Goal: Information Seeking & Learning: Learn about a topic

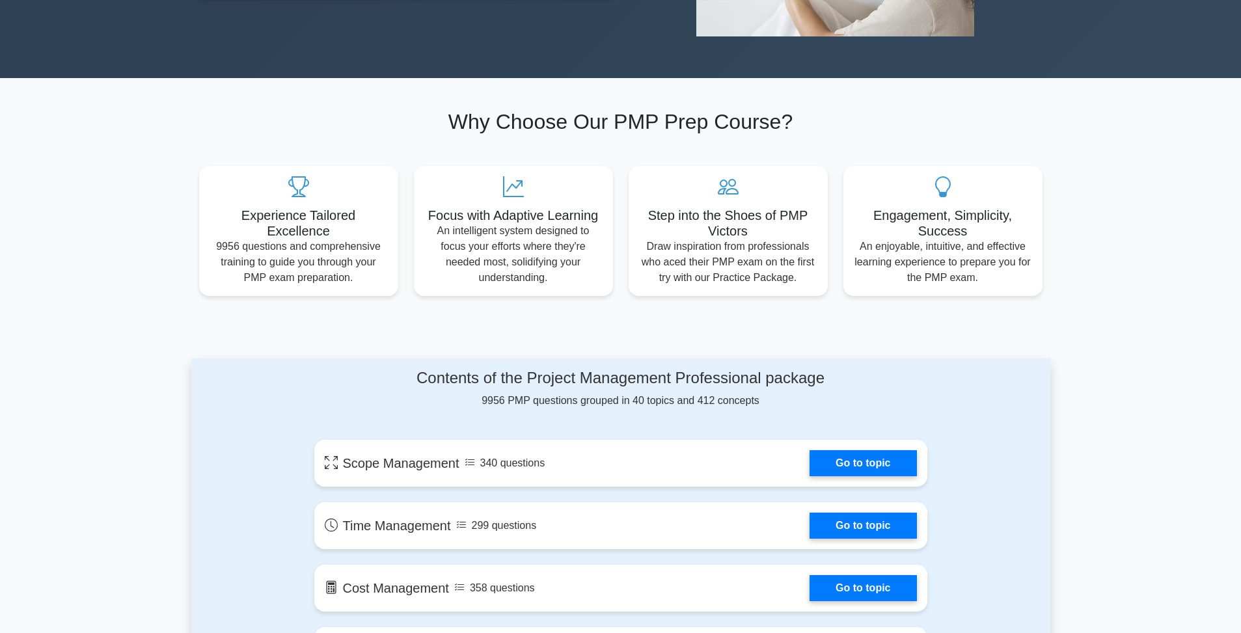
scroll to position [1030, 0]
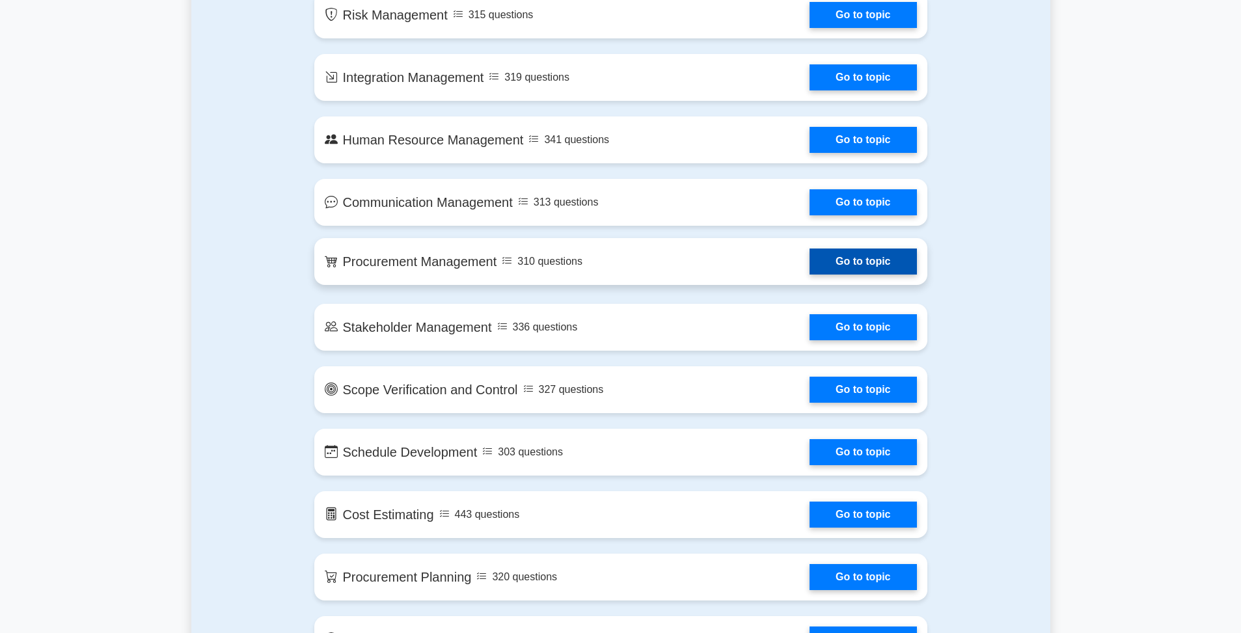
click at [893, 267] on link "Go to topic" at bounding box center [863, 262] width 107 height 26
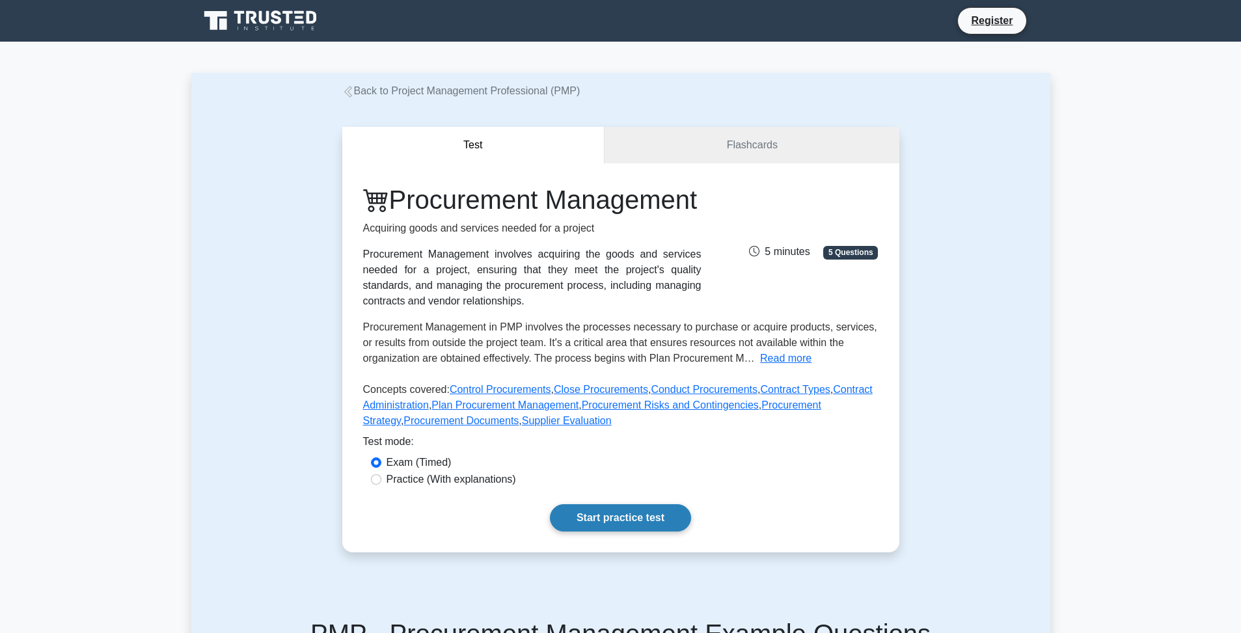
click at [653, 517] on link "Start practice test" at bounding box center [620, 517] width 141 height 27
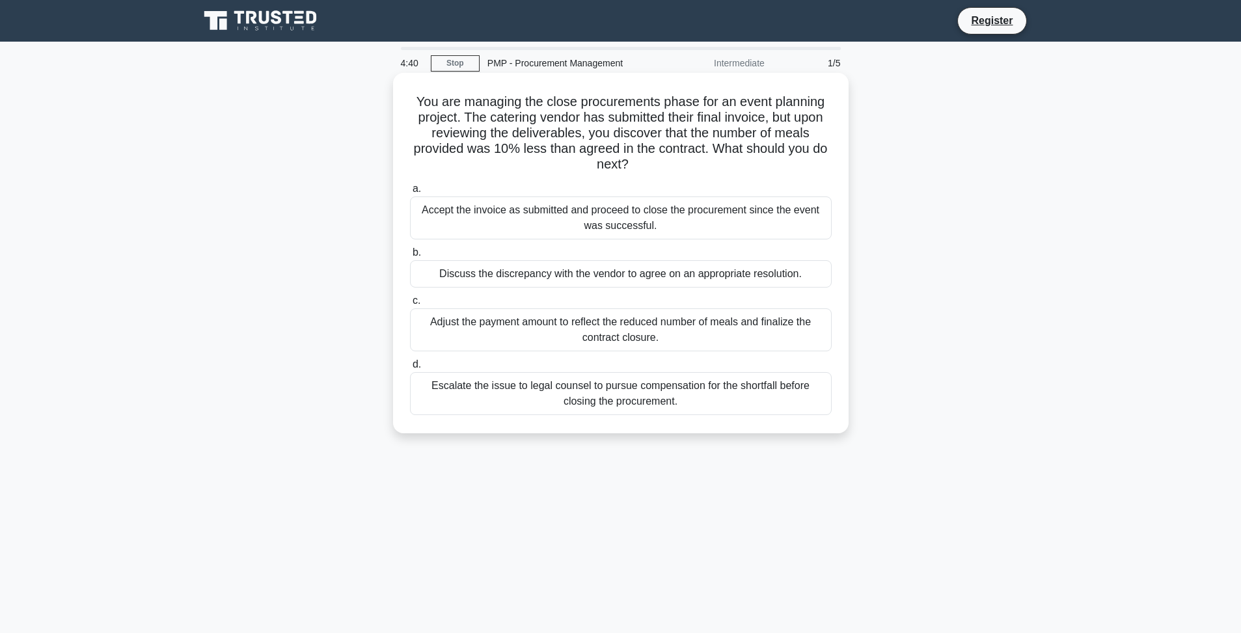
click at [552, 222] on div "Accept the invoice as submitted and proceed to close the procurement since the …" at bounding box center [621, 218] width 422 height 43
click at [410, 193] on input "a. Accept the invoice as submitted and proceed to close the procurement since t…" at bounding box center [410, 189] width 0 height 8
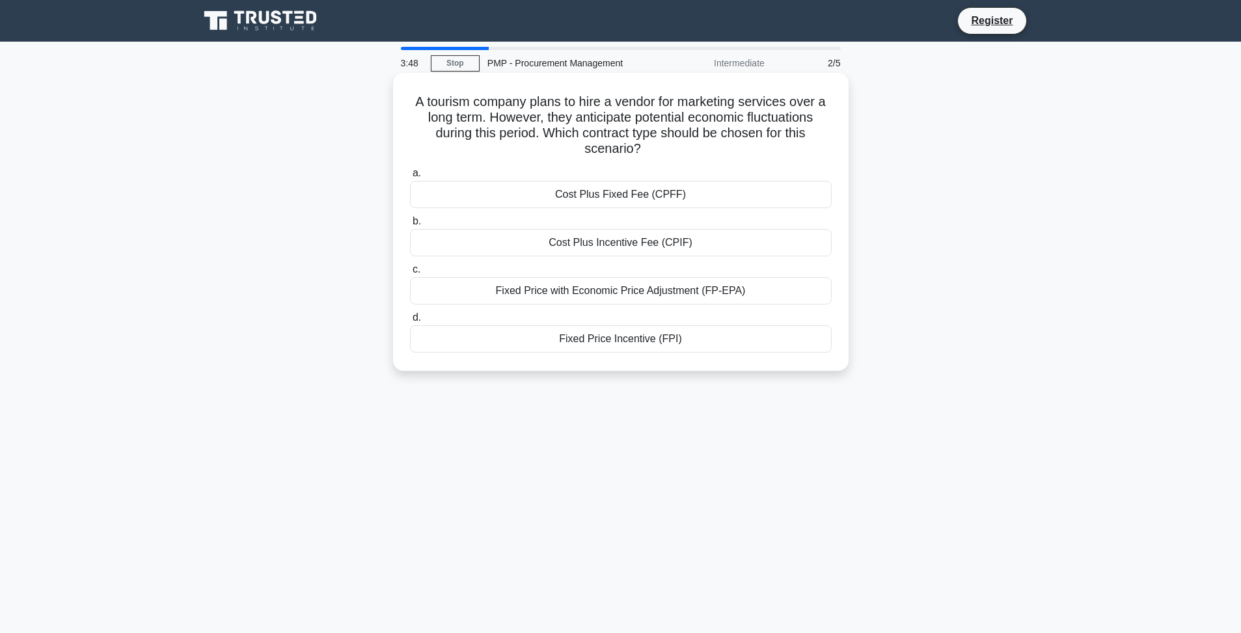
drag, startPoint x: 734, startPoint y: 290, endPoint x: 711, endPoint y: 297, distance: 23.9
click at [711, 297] on div "Fixed Price with Economic Price Adjustment (FP-EPA)" at bounding box center [621, 290] width 422 height 27
click at [724, 294] on div "Fixed Price with Economic Price Adjustment (FP-EPA)" at bounding box center [621, 290] width 422 height 27
click at [410, 274] on input "c. Fixed Price with Economic Price Adjustment (FP-EPA)" at bounding box center [410, 270] width 0 height 8
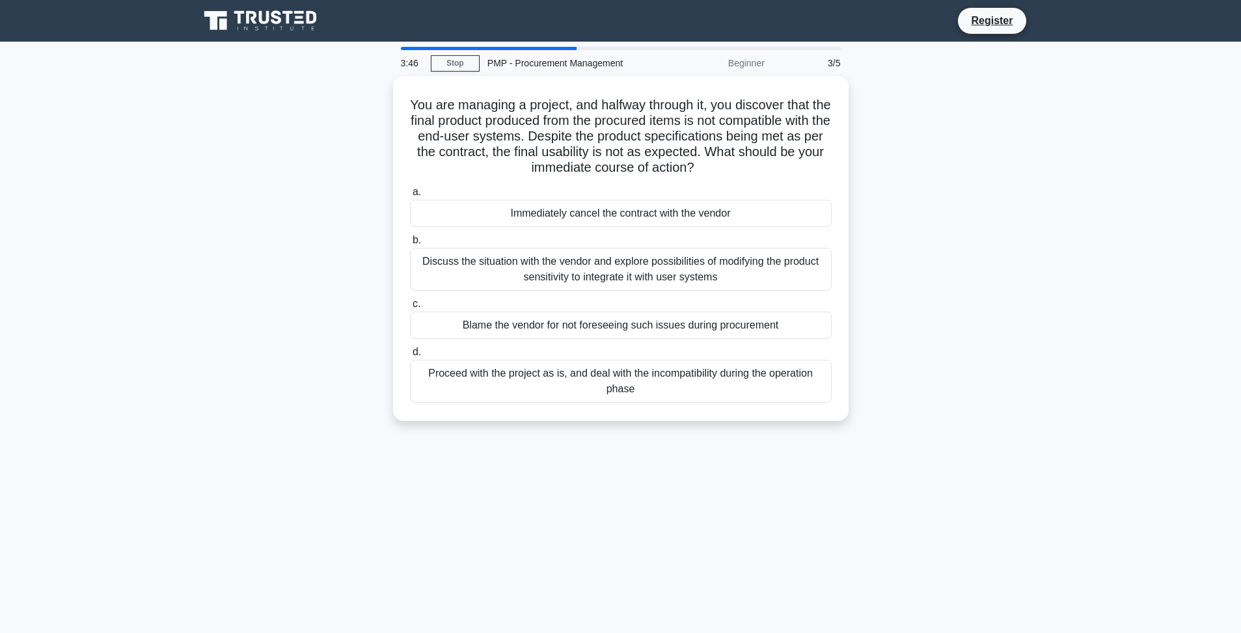
click at [724, 294] on div "a. Immediately cancel the contract with the vendor b. Discuss the situation wit…" at bounding box center [620, 294] width 437 height 224
click at [498, 48] on div at bounding box center [489, 48] width 176 height 3
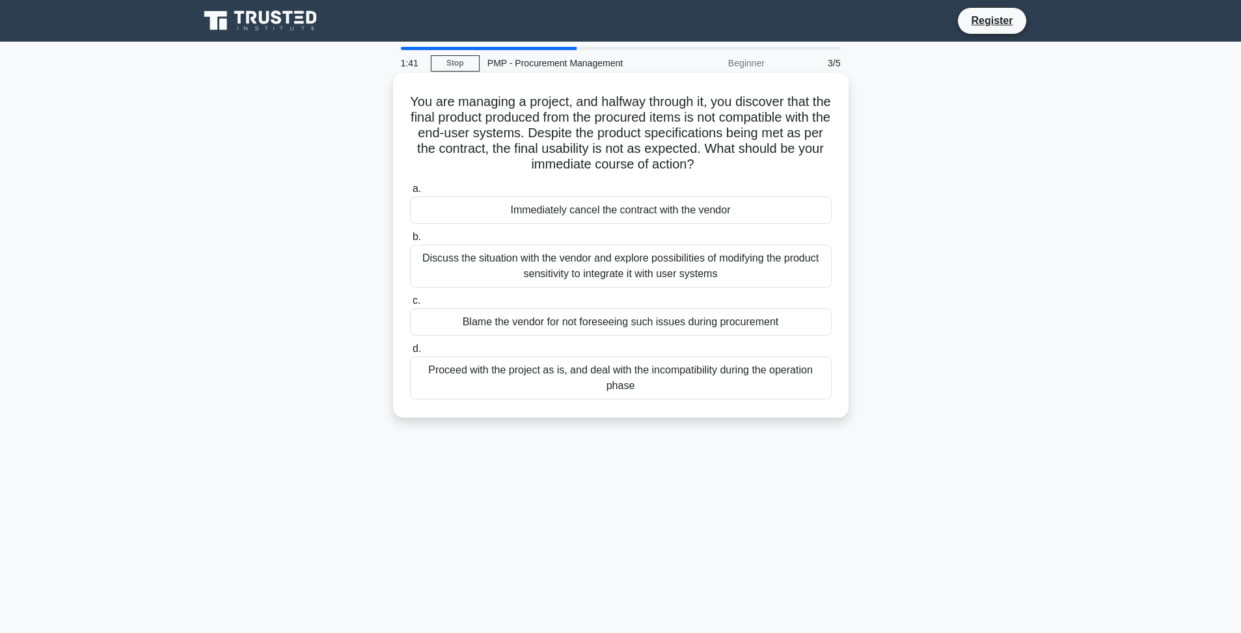
click at [659, 267] on div "Discuss the situation with the vendor and explore possibilities of modifying th…" at bounding box center [621, 266] width 422 height 43
click at [410, 241] on input "b. Discuss the situation with the vendor and explore possibilities of modifying…" at bounding box center [410, 237] width 0 height 8
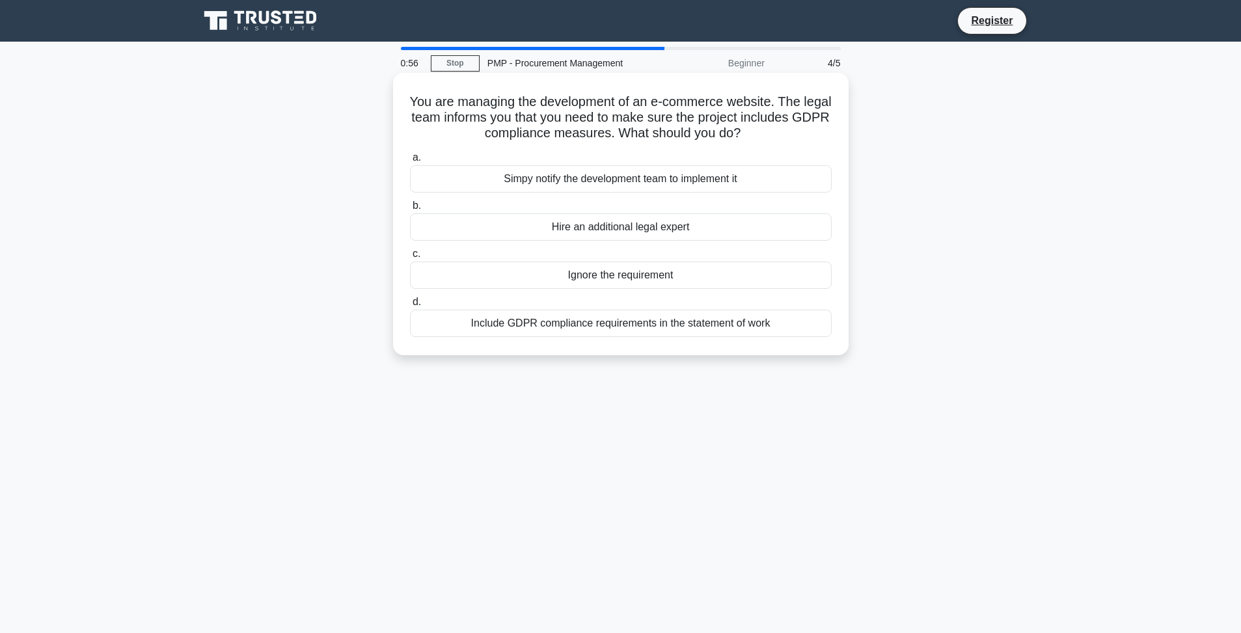
click at [598, 326] on div "Include GDPR compliance requirements in the statement of work" at bounding box center [621, 323] width 422 height 27
click at [410, 307] on input "d. Include GDPR compliance requirements in the statement of work" at bounding box center [410, 302] width 0 height 8
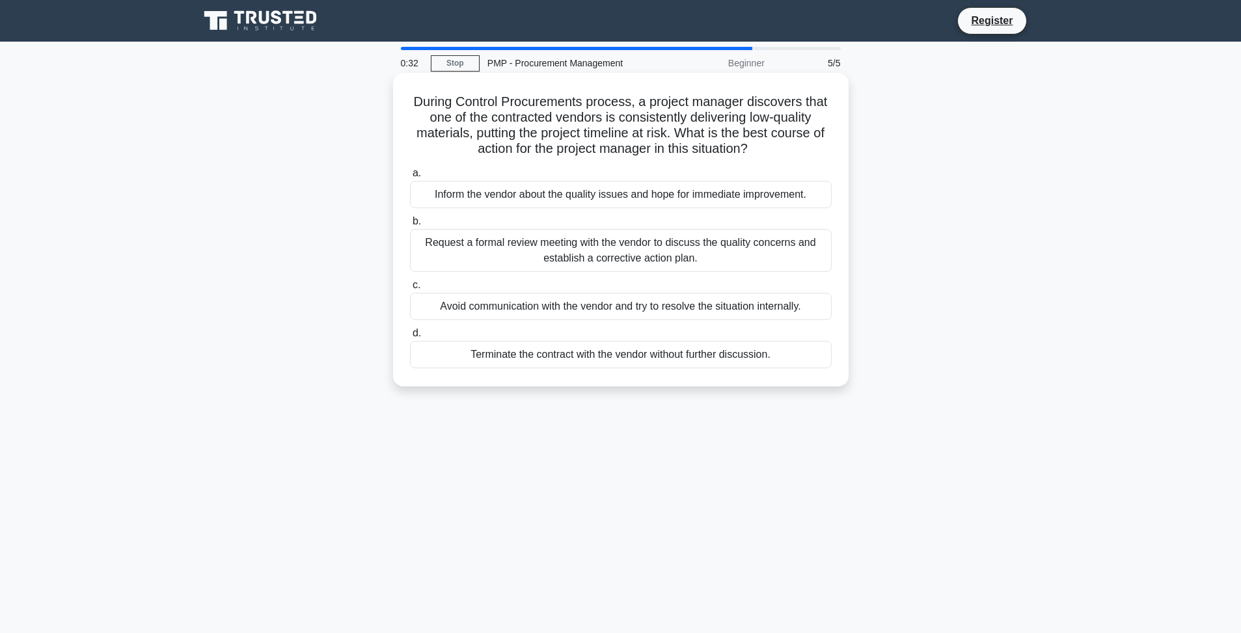
click at [501, 258] on div "Request a formal review meeting with the vendor to discuss the quality concerns…" at bounding box center [621, 250] width 422 height 43
click at [410, 226] on input "b. Request a formal review meeting with the vendor to discuss the quality conce…" at bounding box center [410, 221] width 0 height 8
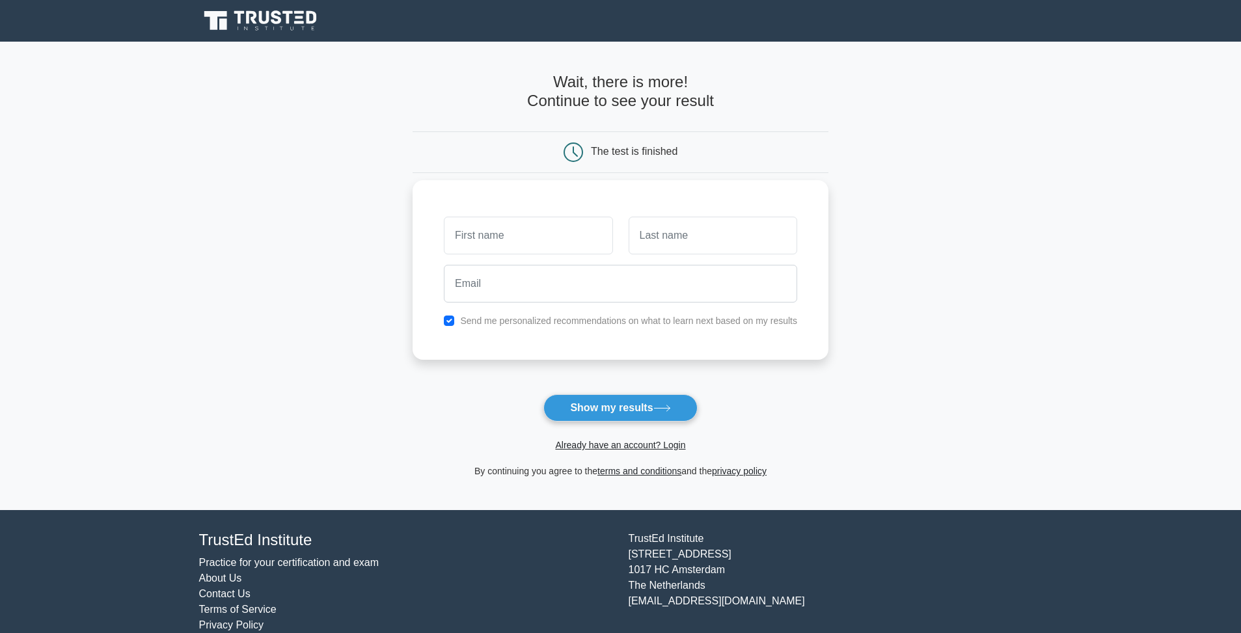
click at [499, 235] on input "text" at bounding box center [528, 236] width 169 height 38
type input "oLA"
type input "S"
click at [511, 275] on input "email" at bounding box center [620, 284] width 353 height 38
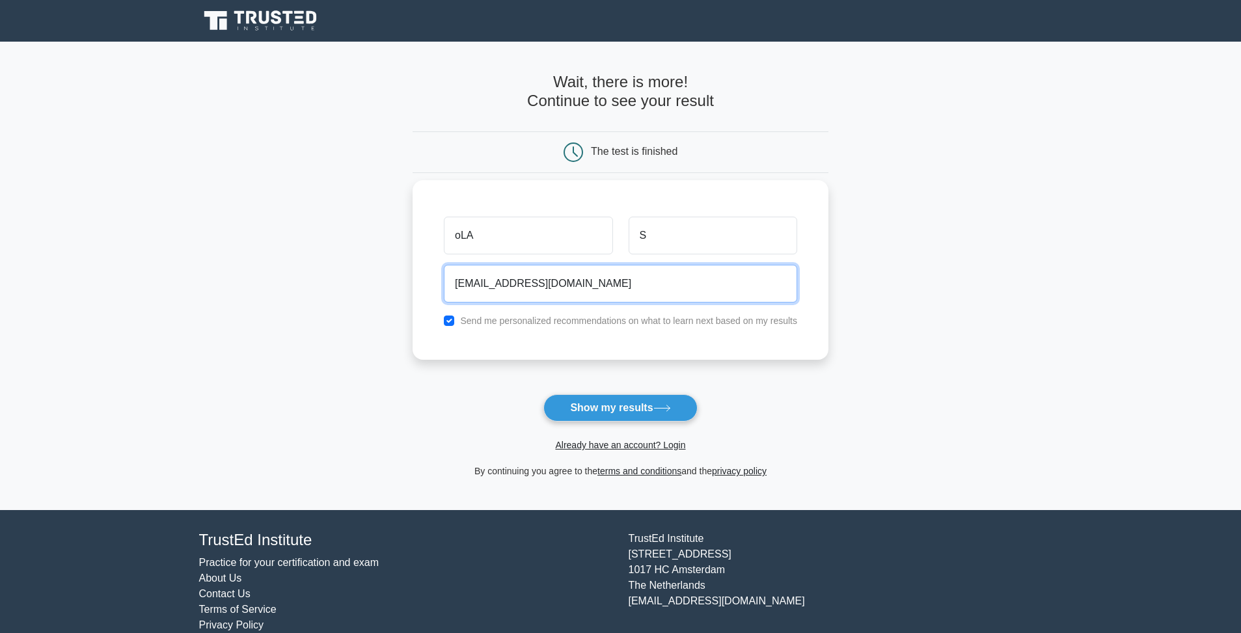
type input "NITRONFXDA@GMAIL.COM"
click at [619, 316] on label "Send me personalized recommendations on what to learn next based on my results" at bounding box center [628, 321] width 337 height 10
click at [619, 335] on div "oLA S NITRONFXDA@GMAIL.COM Send me personalized recommendations on what to lear…" at bounding box center [621, 270] width 416 height 180
click at [620, 323] on label "Send me personalized recommendations on what to learn next based on my results" at bounding box center [628, 321] width 337 height 10
click at [450, 321] on input "checkbox" at bounding box center [449, 321] width 10 height 10
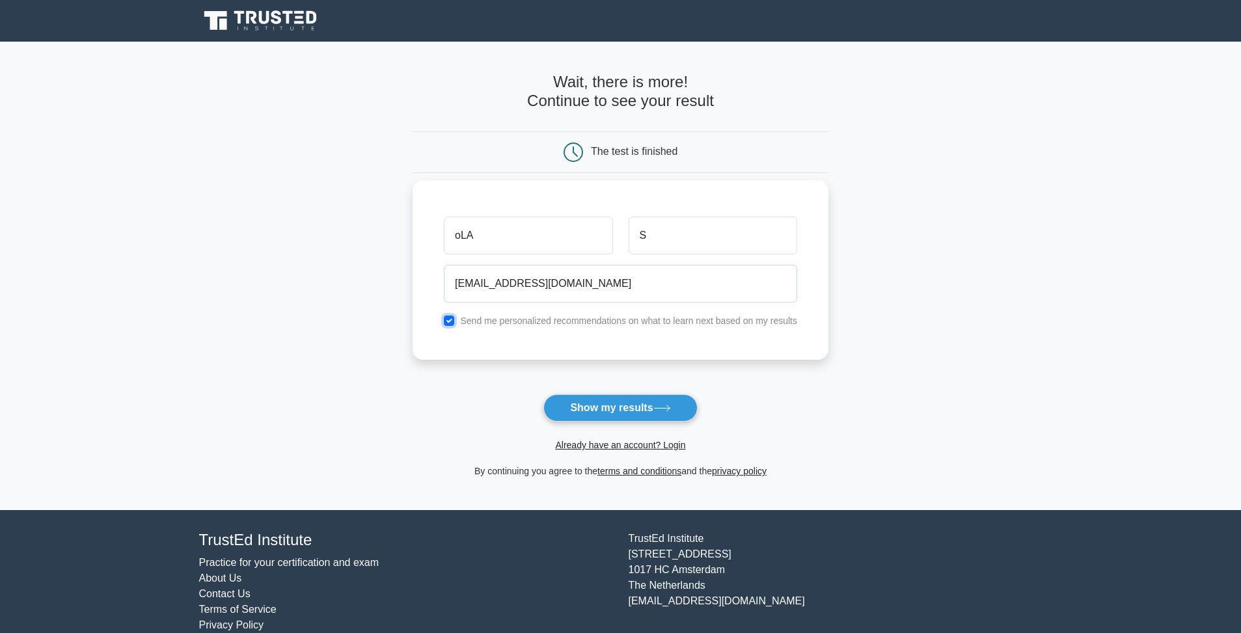
checkbox input "false"
click at [620, 408] on button "Show my results" at bounding box center [620, 407] width 154 height 27
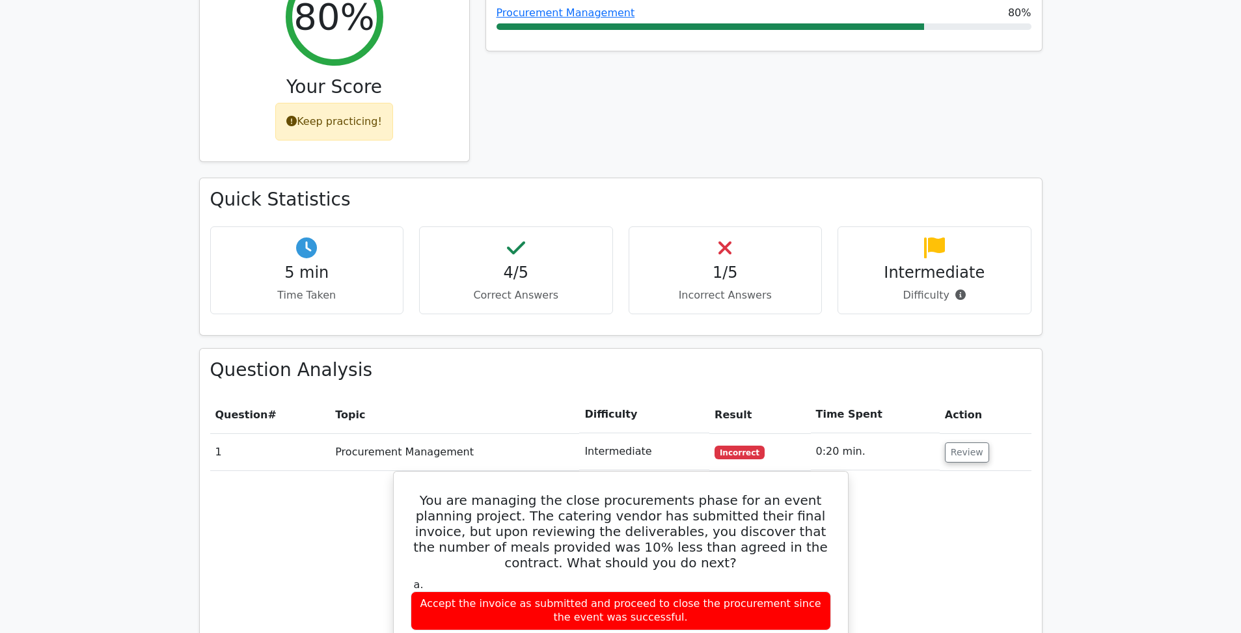
scroll to position [590, 0]
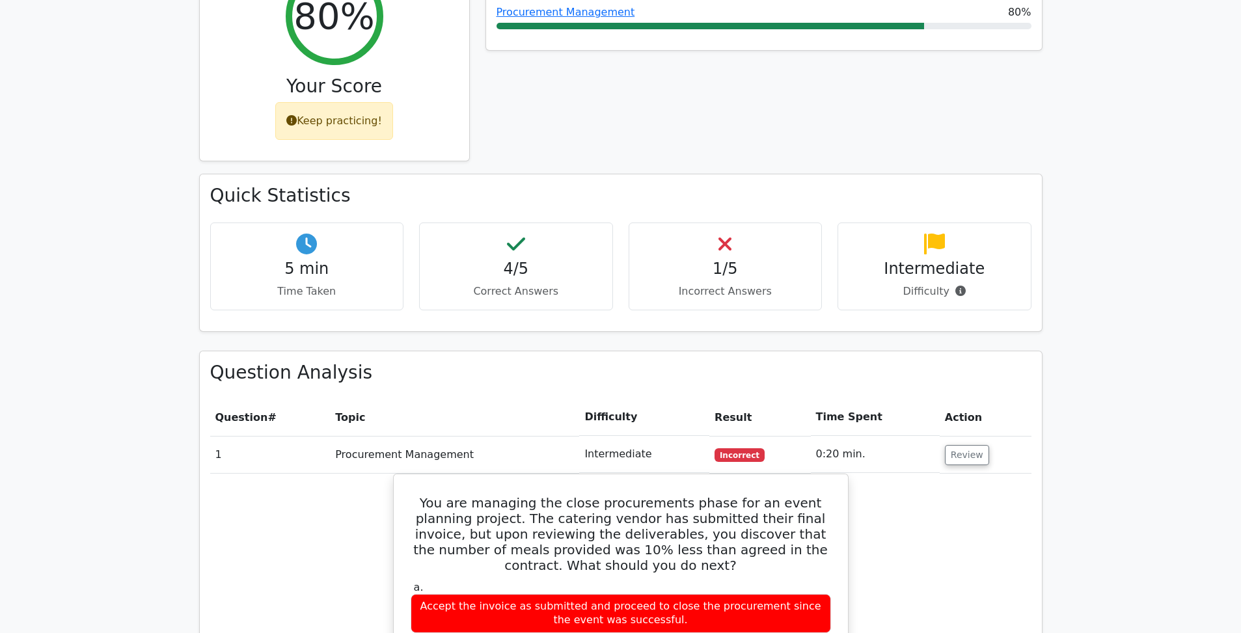
click at [755, 260] on h4 "1/5" at bounding box center [726, 269] width 172 height 19
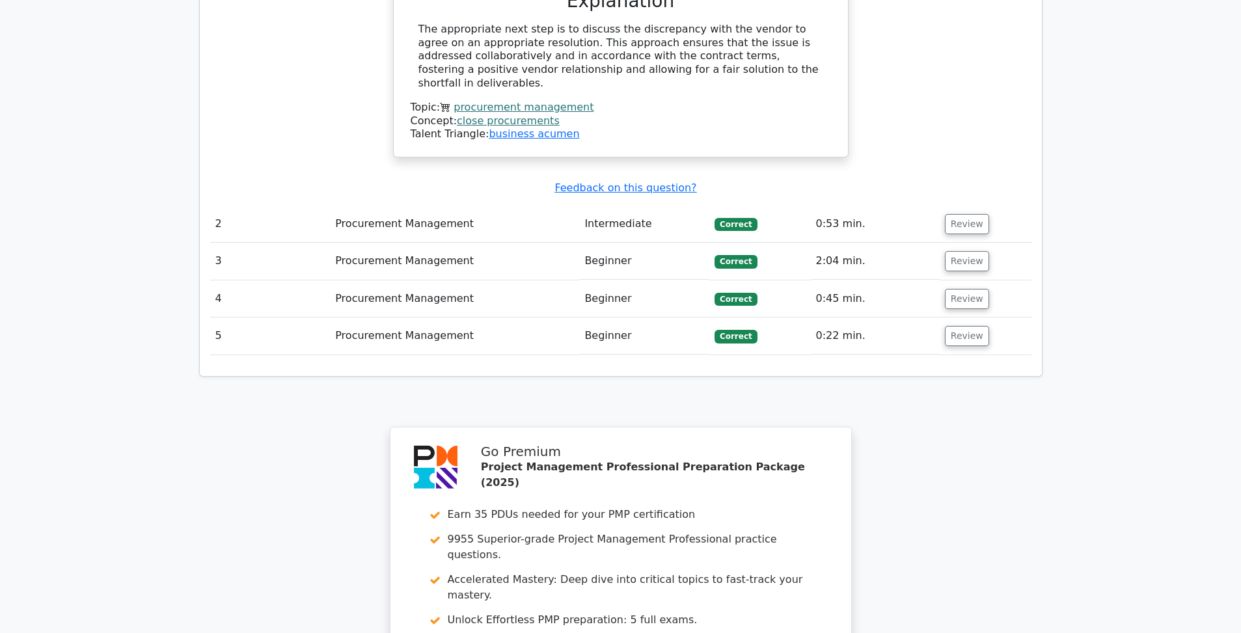
scroll to position [1432, 0]
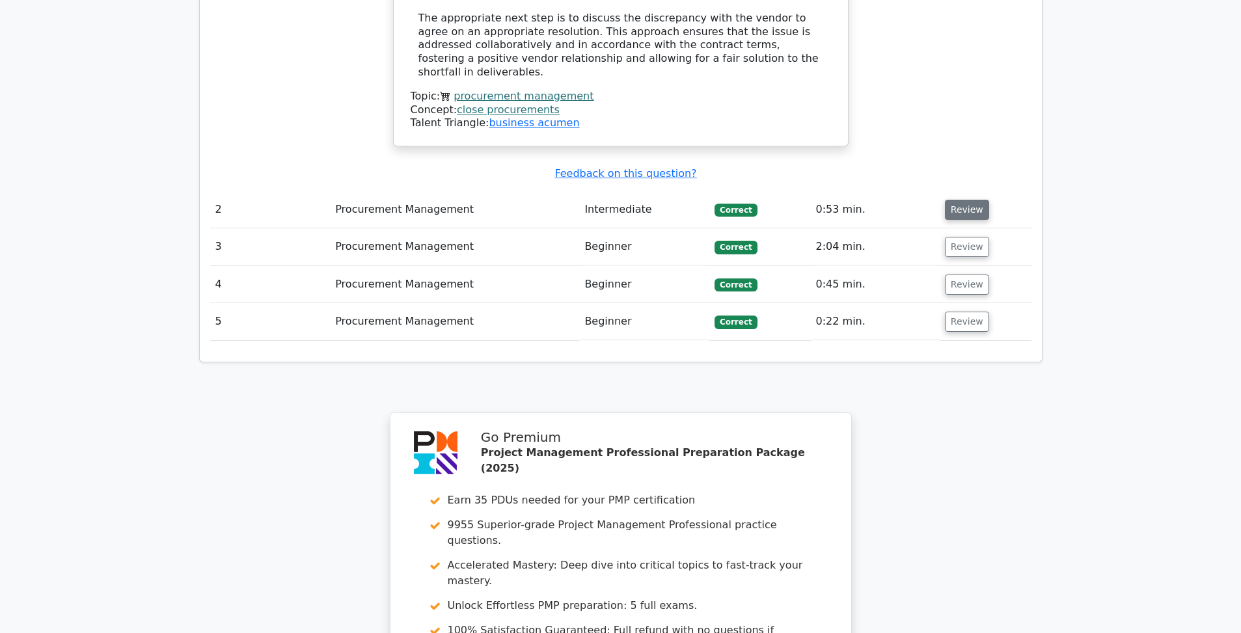
click at [964, 200] on button "Review" at bounding box center [967, 210] width 44 height 20
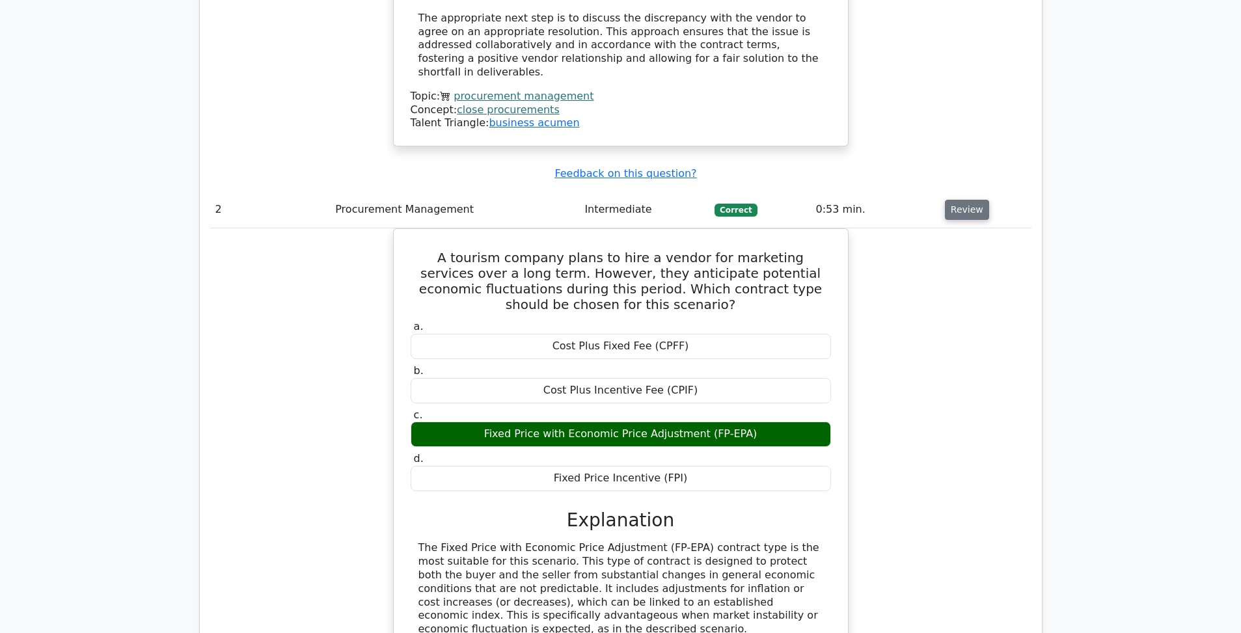
click at [964, 200] on button "Review" at bounding box center [967, 210] width 44 height 20
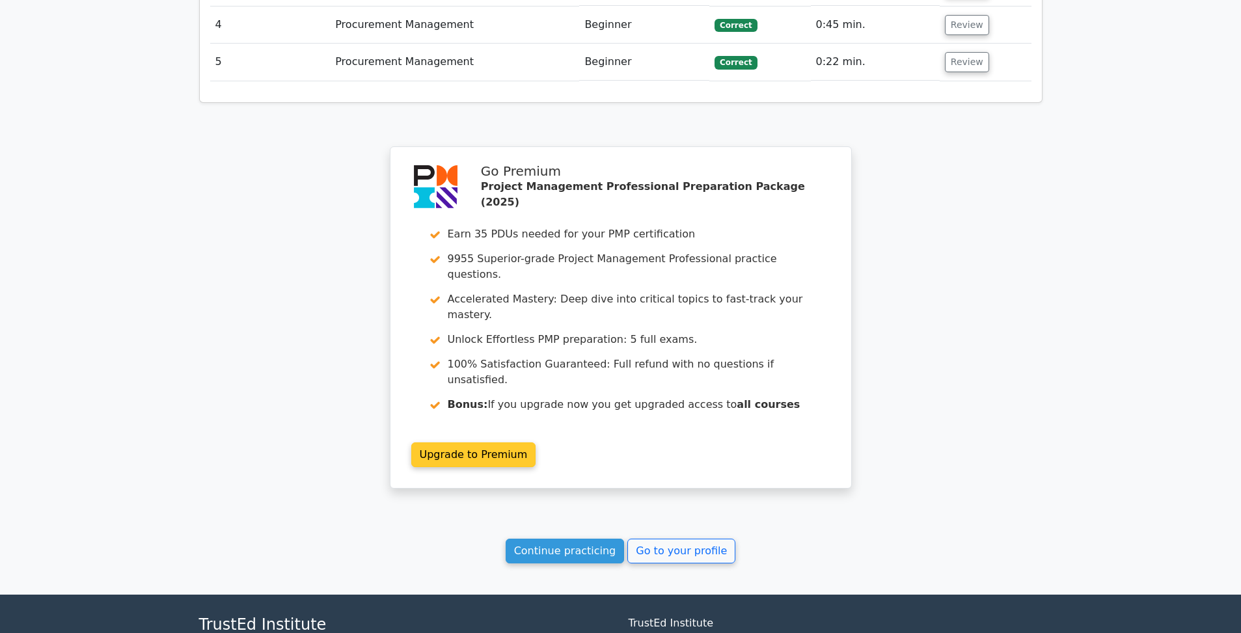
scroll to position [1699, 0]
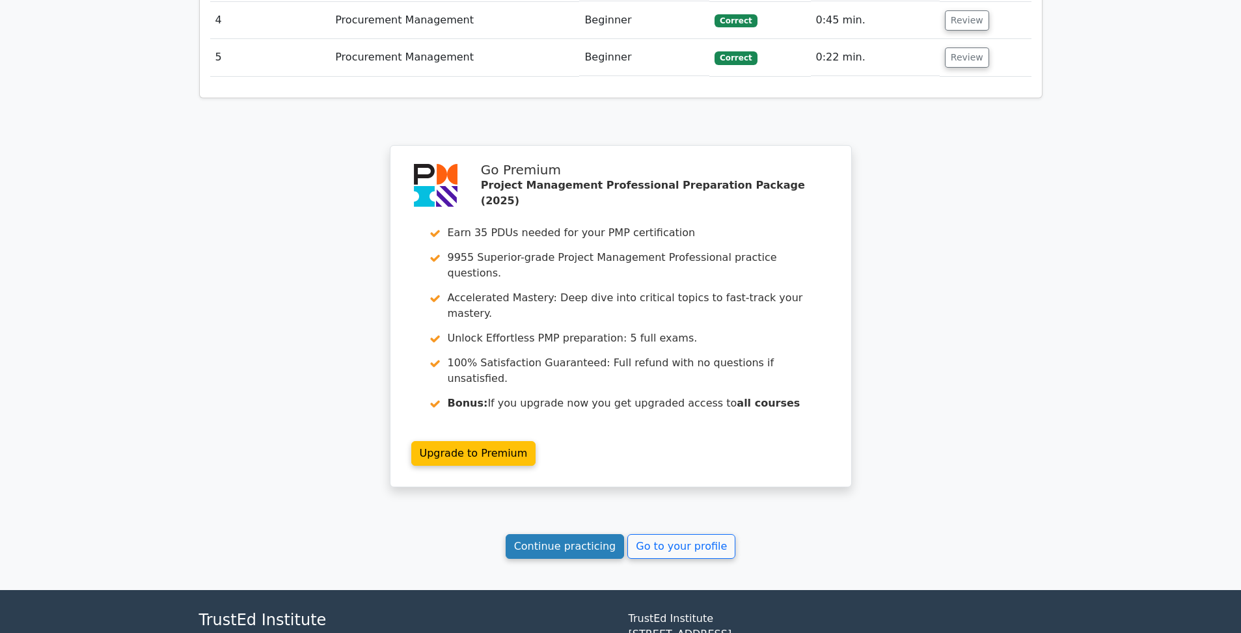
click at [579, 534] on link "Continue practicing" at bounding box center [565, 546] width 119 height 25
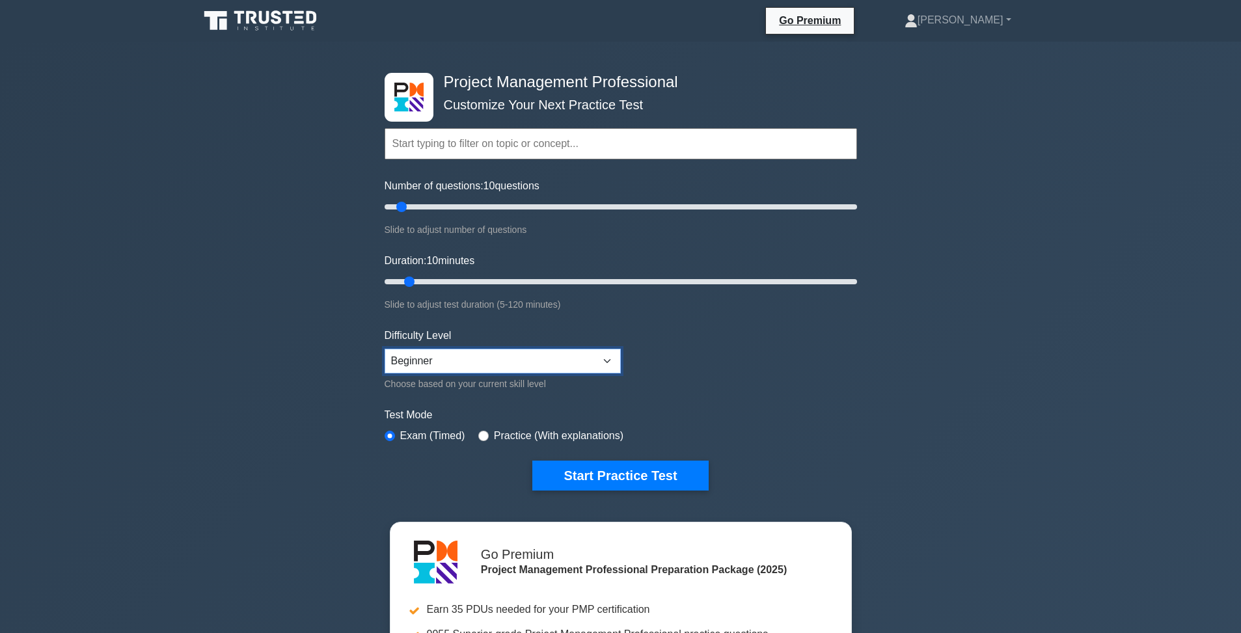
click at [476, 361] on select "Beginner Intermediate Expert" at bounding box center [503, 361] width 236 height 25
select select "expert"
click at [565, 435] on label "Practice (With explanations)" at bounding box center [559, 436] width 130 height 16
click at [482, 435] on input "radio" at bounding box center [483, 436] width 10 height 10
radio input "true"
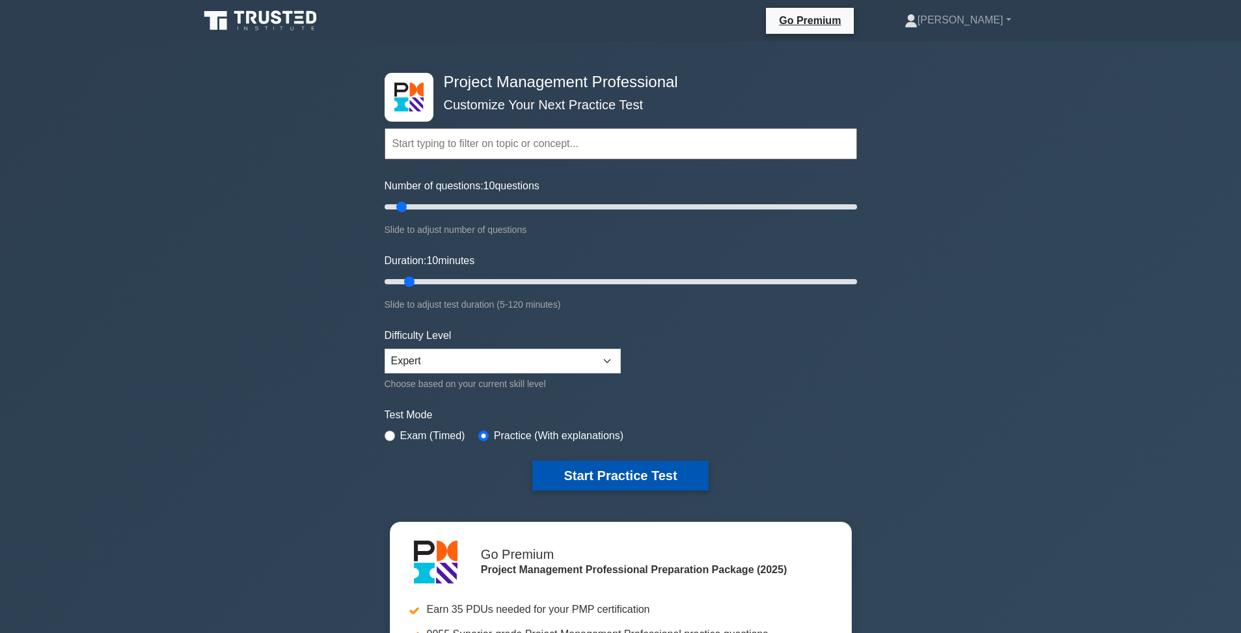
click at [626, 474] on button "Start Practice Test" at bounding box center [620, 476] width 176 height 30
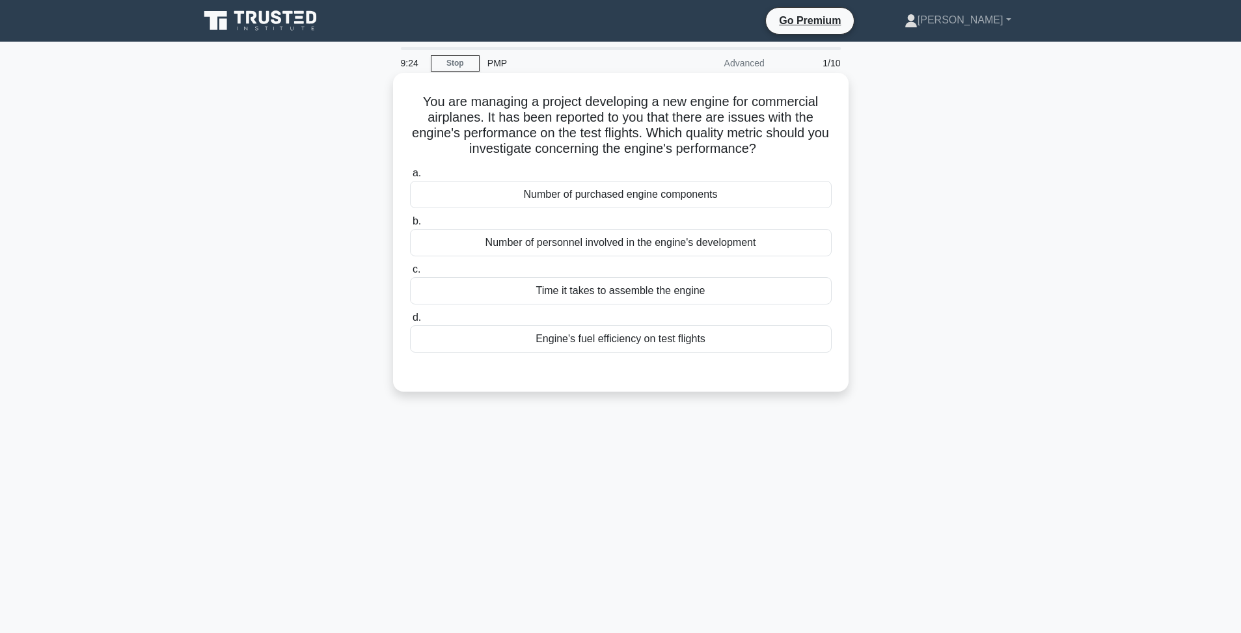
click at [621, 342] on div "Engine's fuel efficiency on test flights" at bounding box center [621, 338] width 422 height 27
click at [410, 322] on input "d. Engine's fuel efficiency on test flights" at bounding box center [410, 318] width 0 height 8
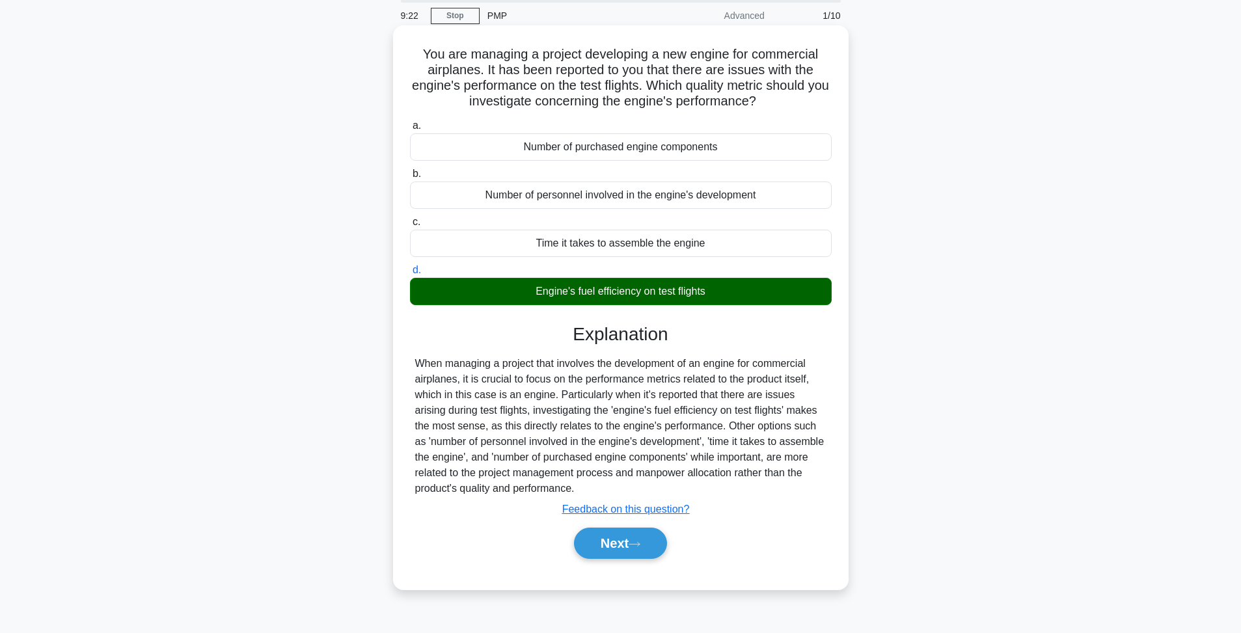
scroll to position [70, 0]
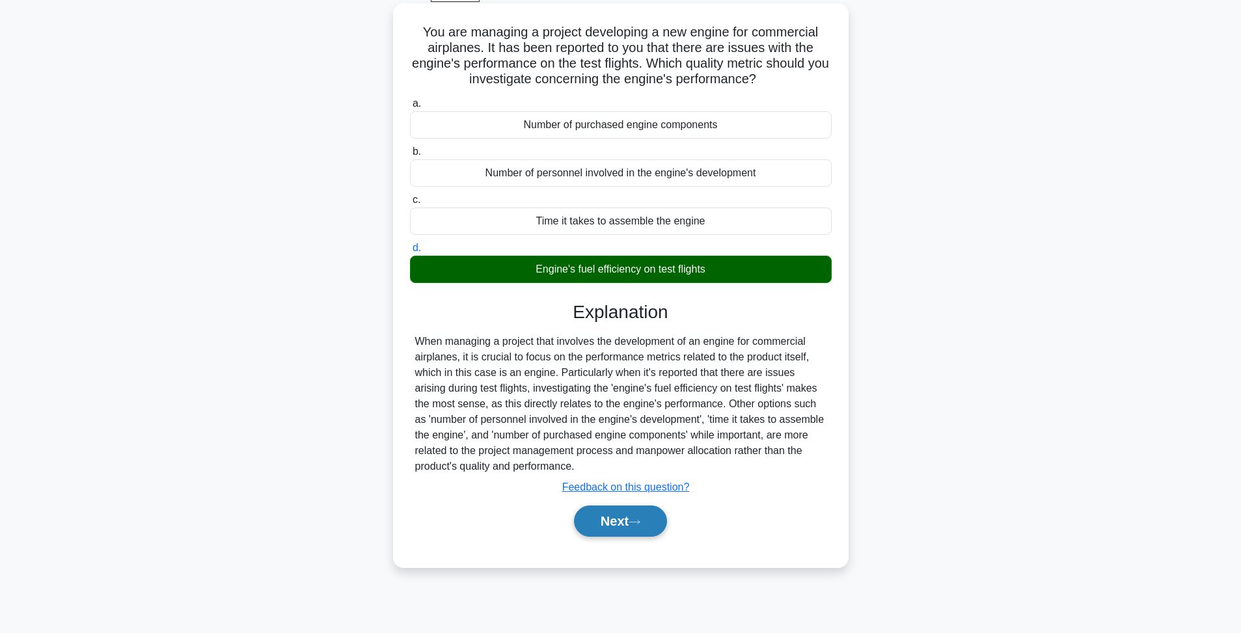
click at [622, 526] on button "Next" at bounding box center [620, 521] width 93 height 31
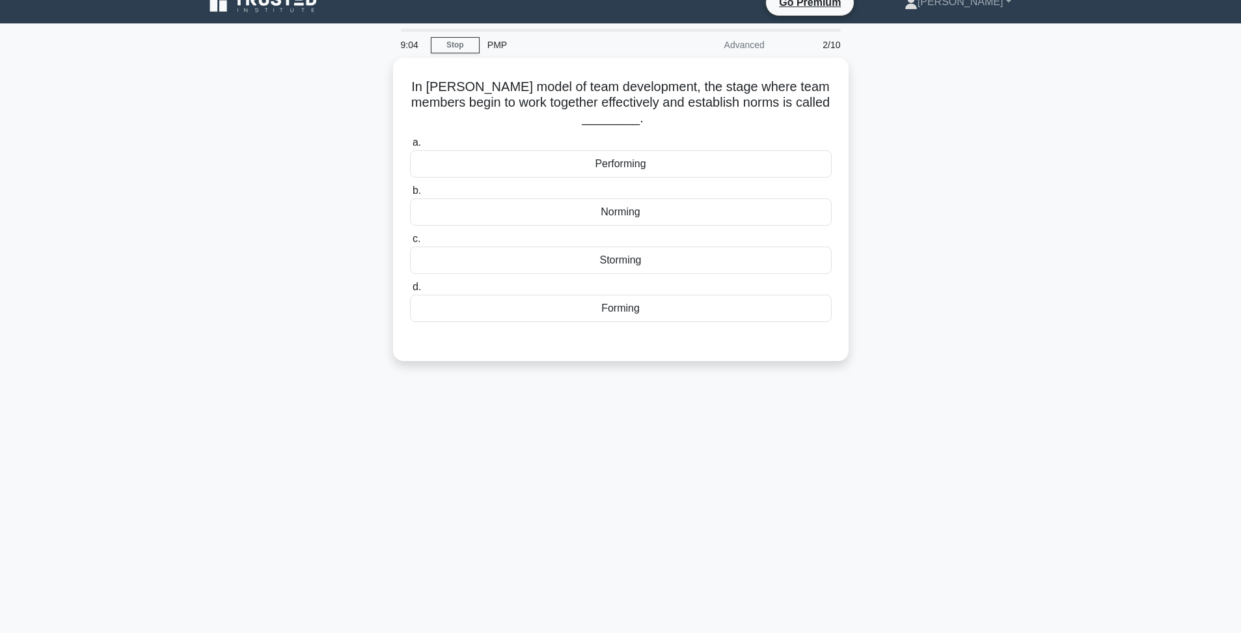
scroll to position [1, 0]
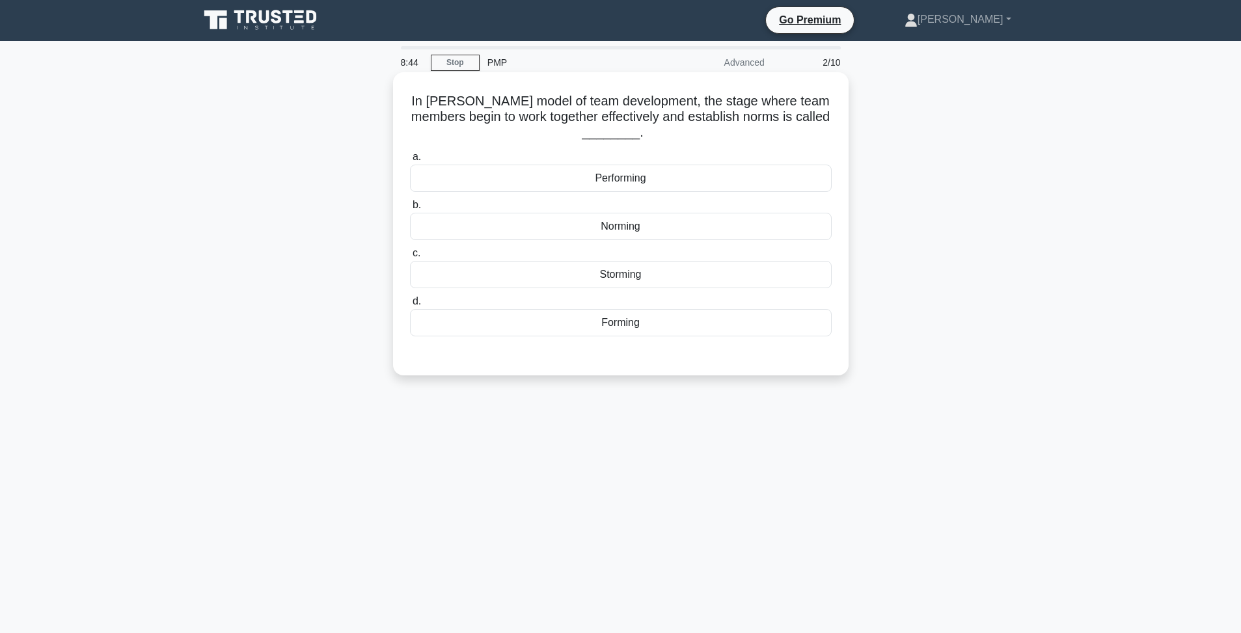
click at [620, 327] on div "Forming" at bounding box center [621, 322] width 422 height 27
click at [410, 306] on input "d. Forming" at bounding box center [410, 301] width 0 height 8
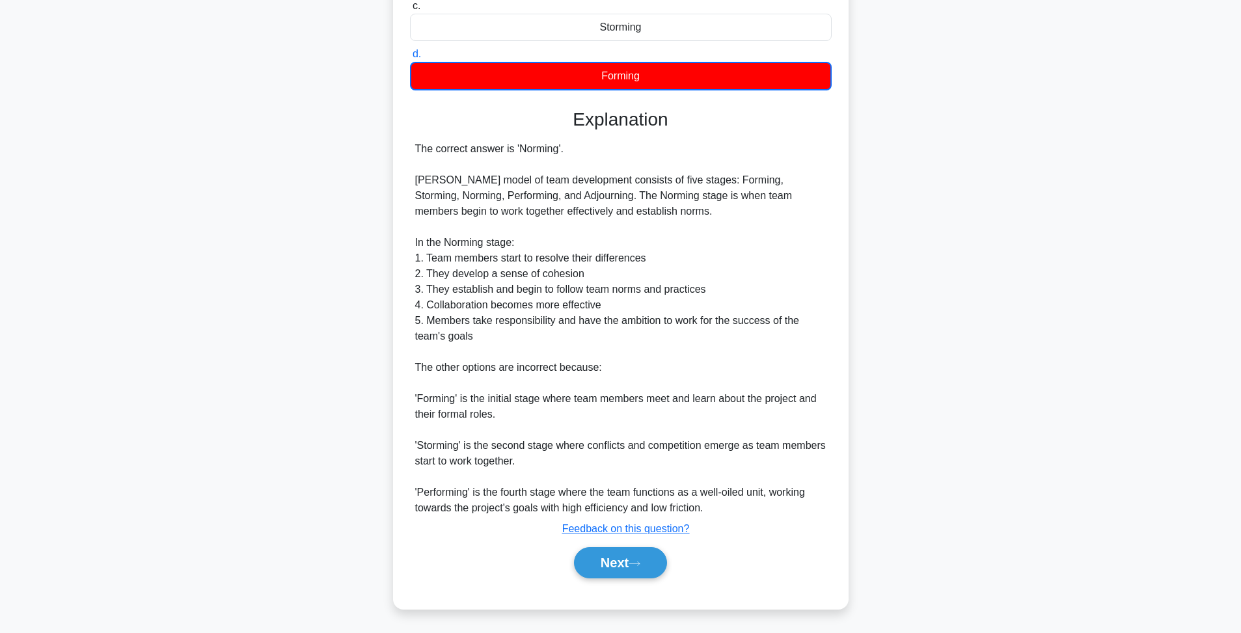
scroll to position [249, 0]
click at [635, 563] on icon at bounding box center [635, 563] width 12 height 7
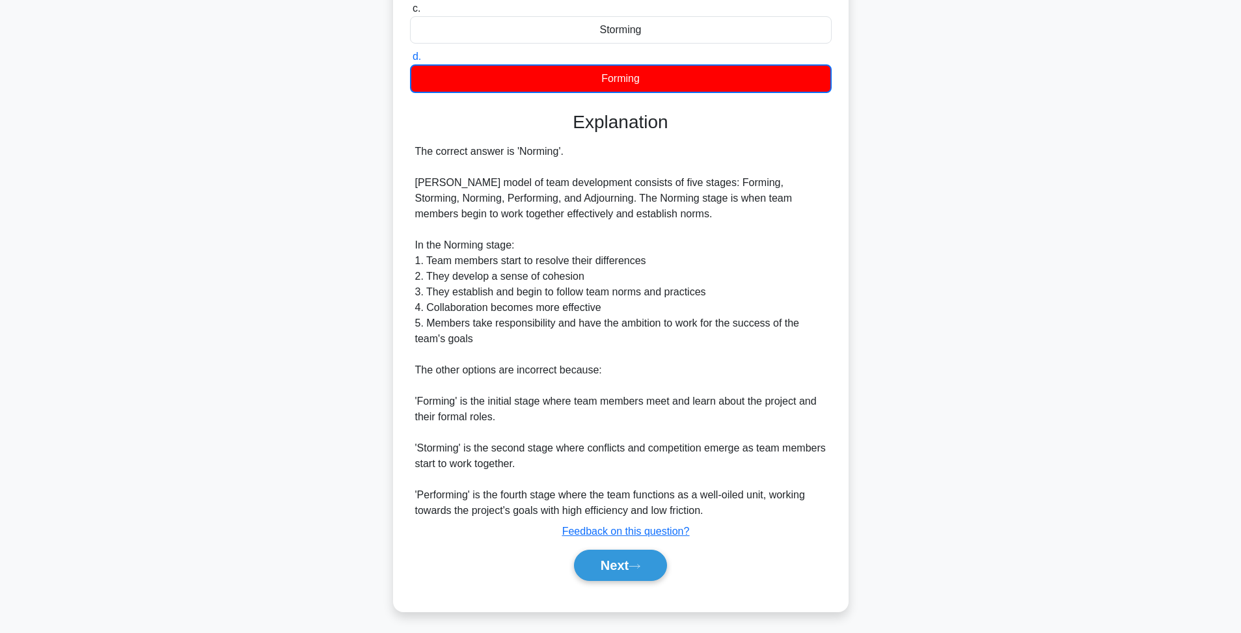
scroll to position [70, 0]
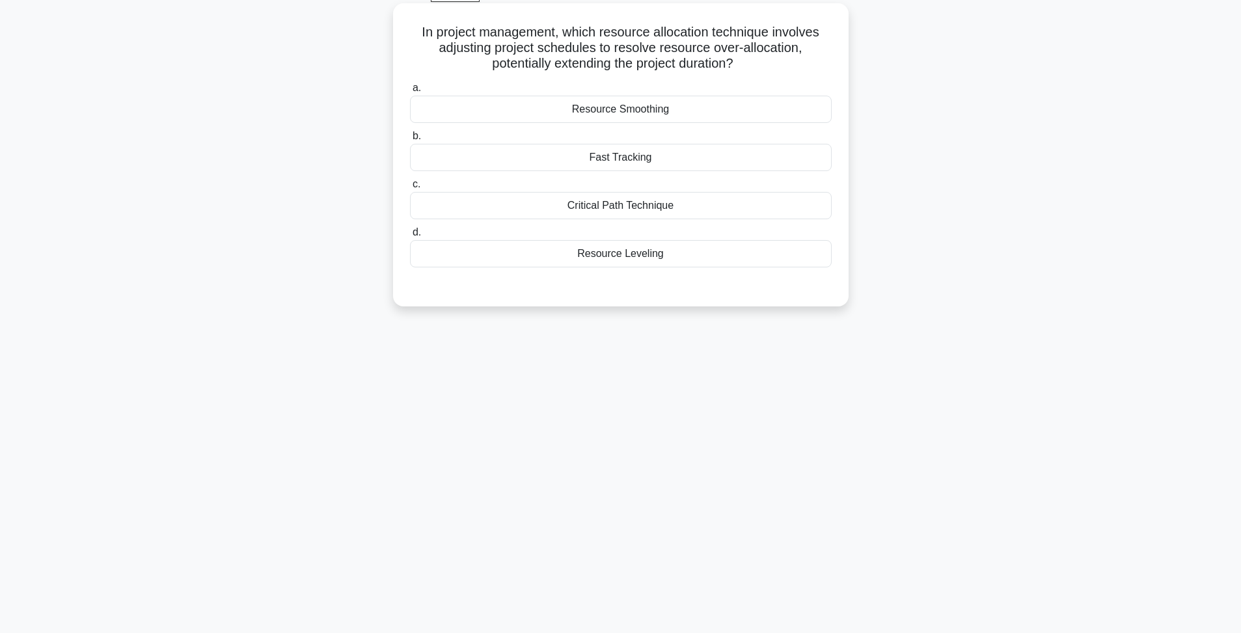
click at [656, 256] on div "Resource Leveling" at bounding box center [621, 253] width 422 height 27
click at [410, 237] on input "d. Resource Leveling" at bounding box center [410, 232] width 0 height 8
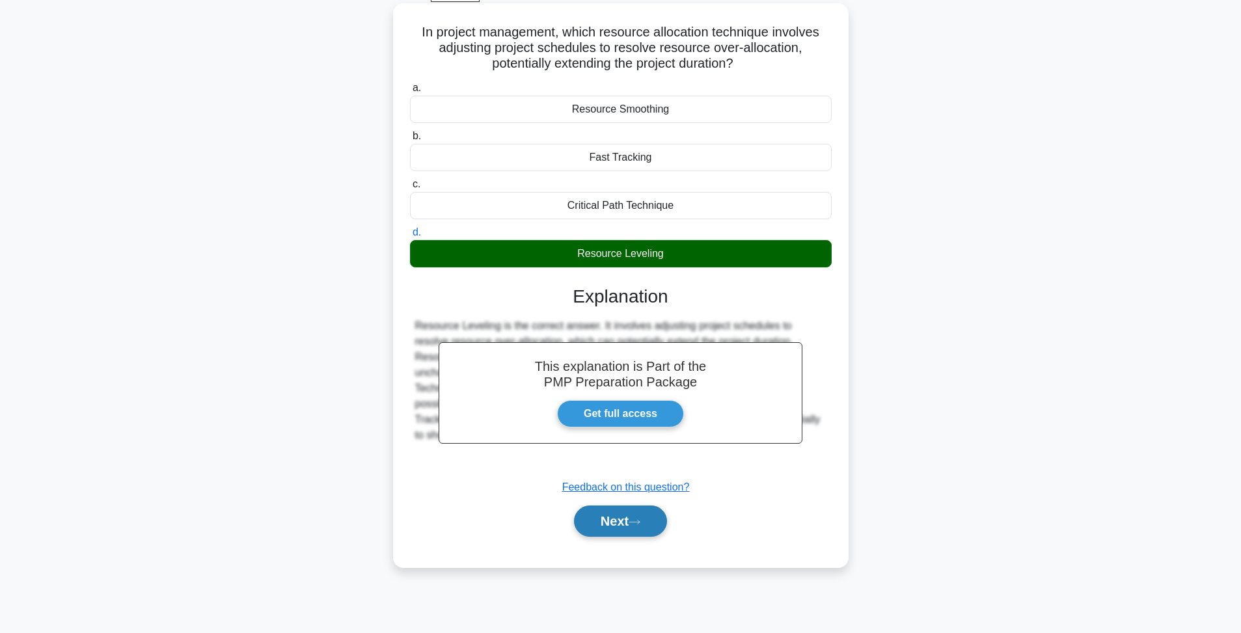
click at [648, 527] on button "Next" at bounding box center [620, 521] width 93 height 31
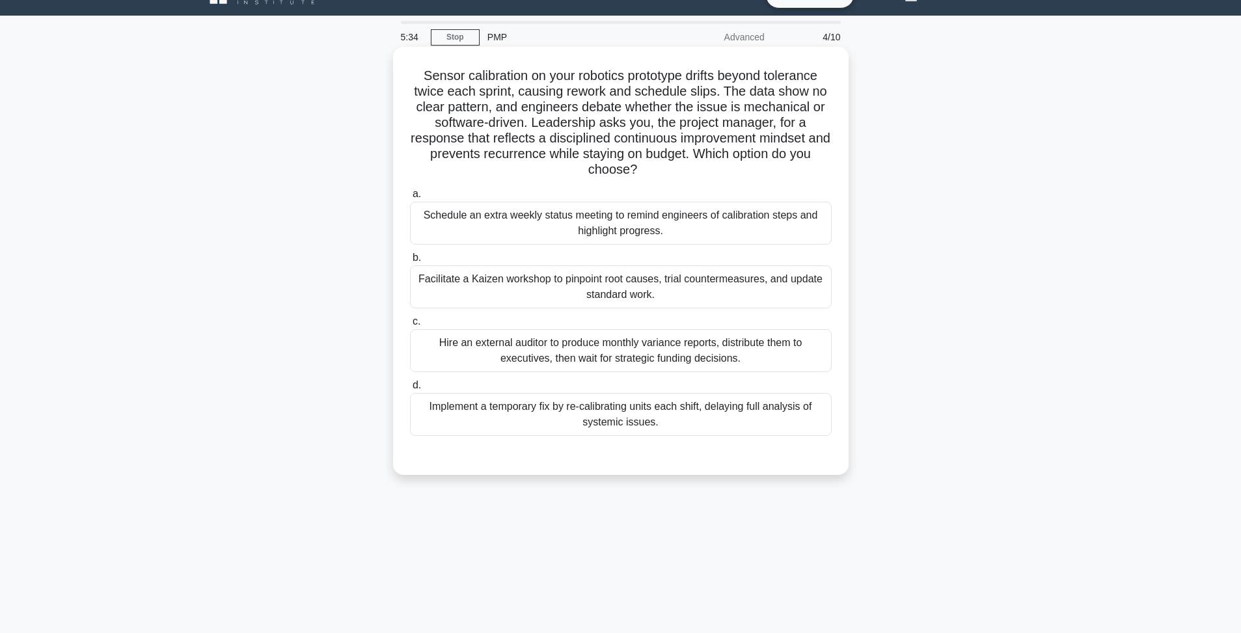
scroll to position [48, 0]
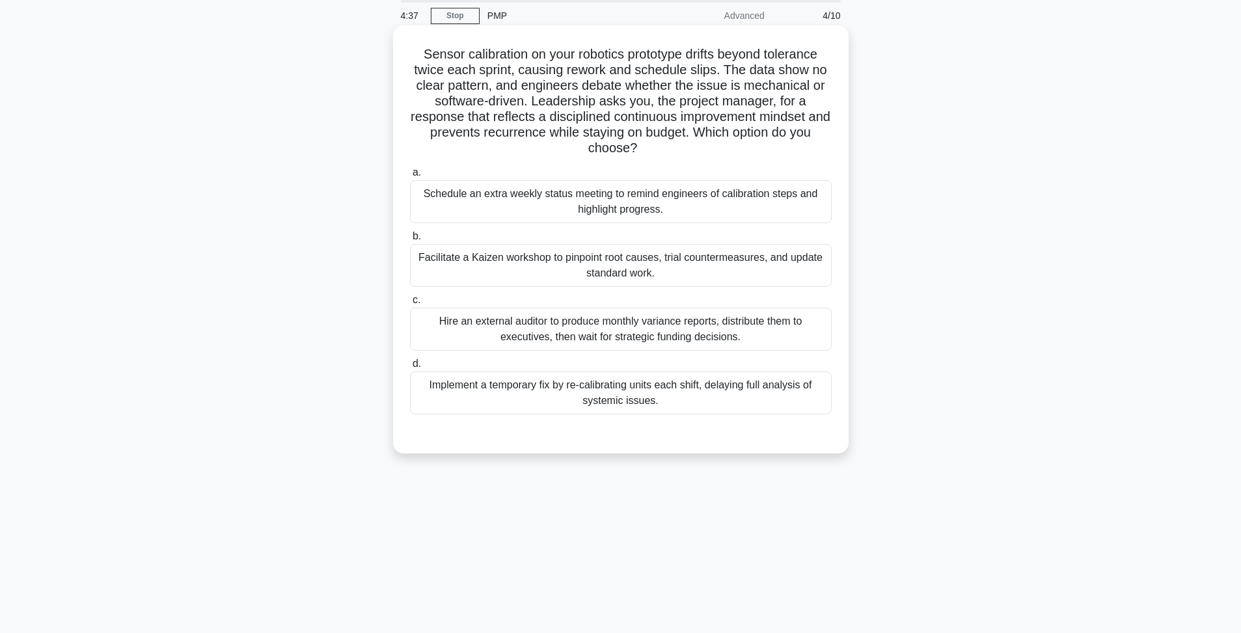
click at [641, 274] on div "Facilitate a Kaizen workshop to pinpoint root causes, trial countermeasures, an…" at bounding box center [621, 265] width 422 height 43
click at [410, 241] on input "b. Facilitate a Kaizen workshop to pinpoint root causes, trial countermeasures,…" at bounding box center [410, 236] width 0 height 8
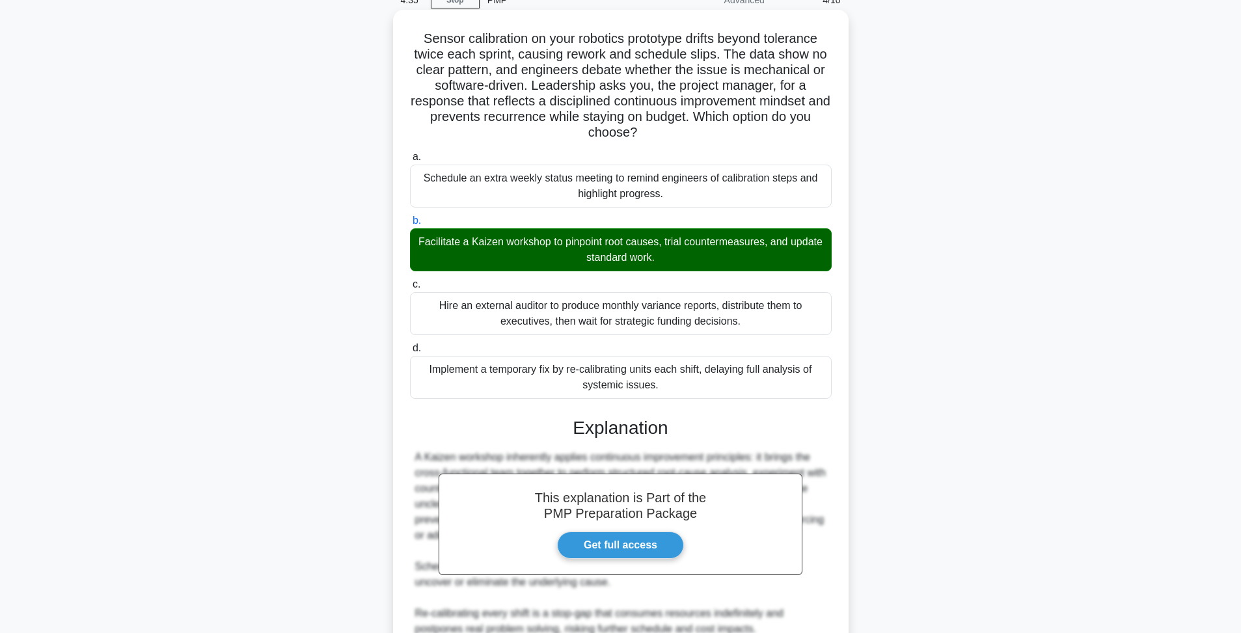
scroll to position [248, 0]
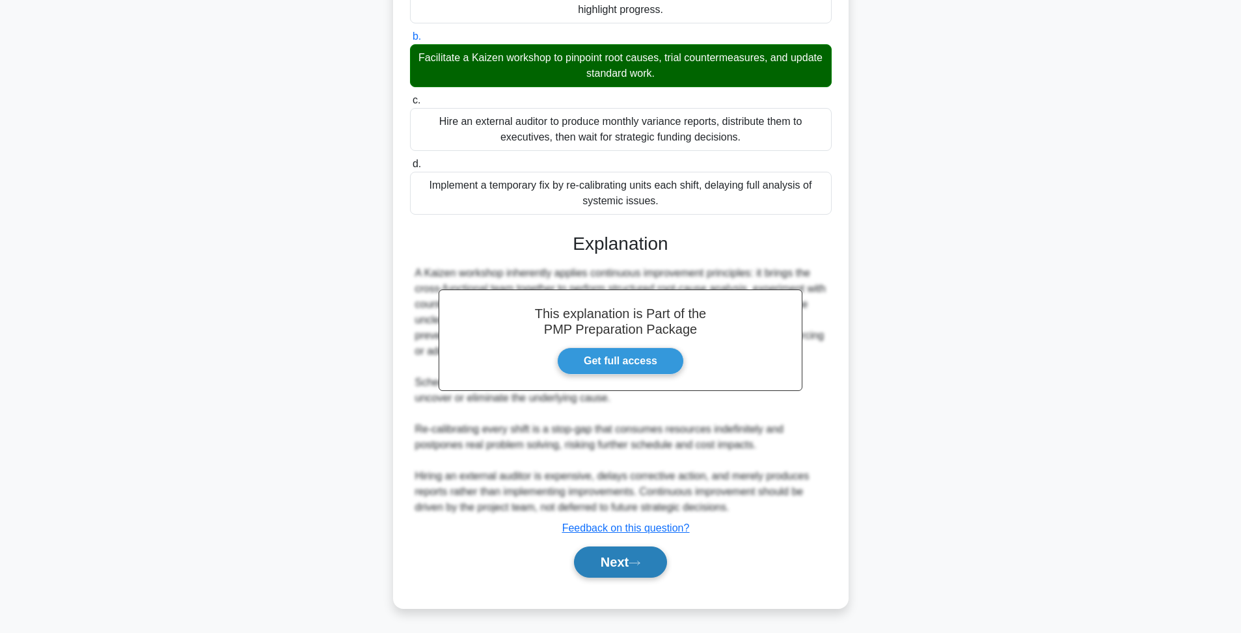
click at [638, 564] on icon at bounding box center [635, 563] width 12 height 7
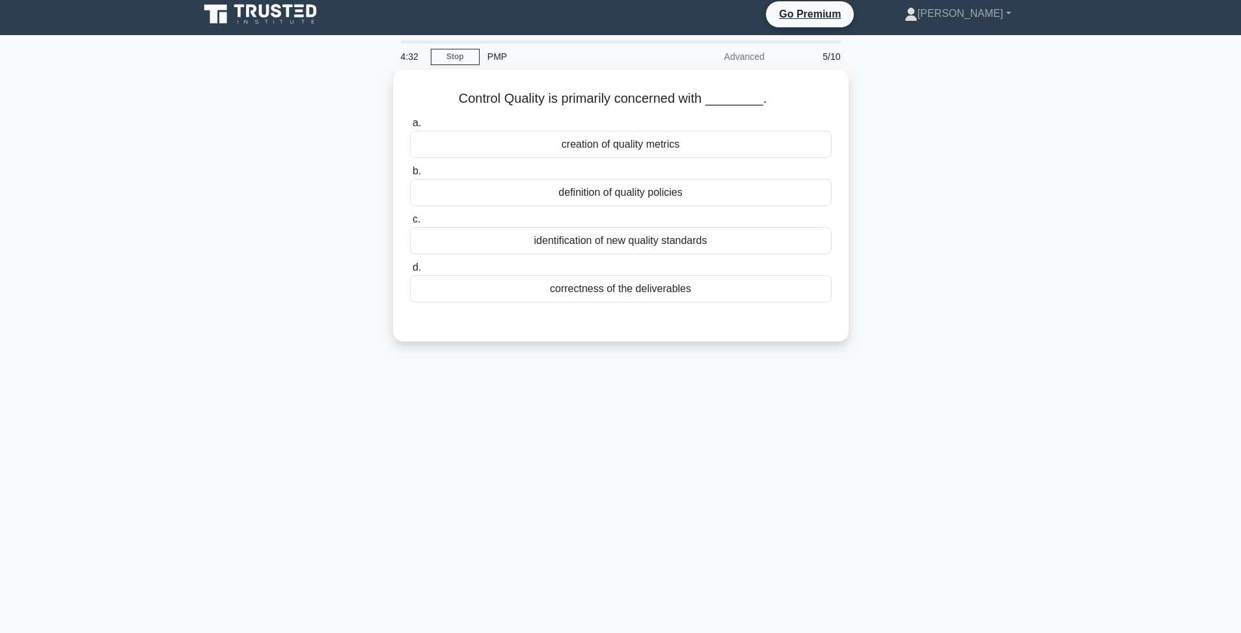
scroll to position [0, 0]
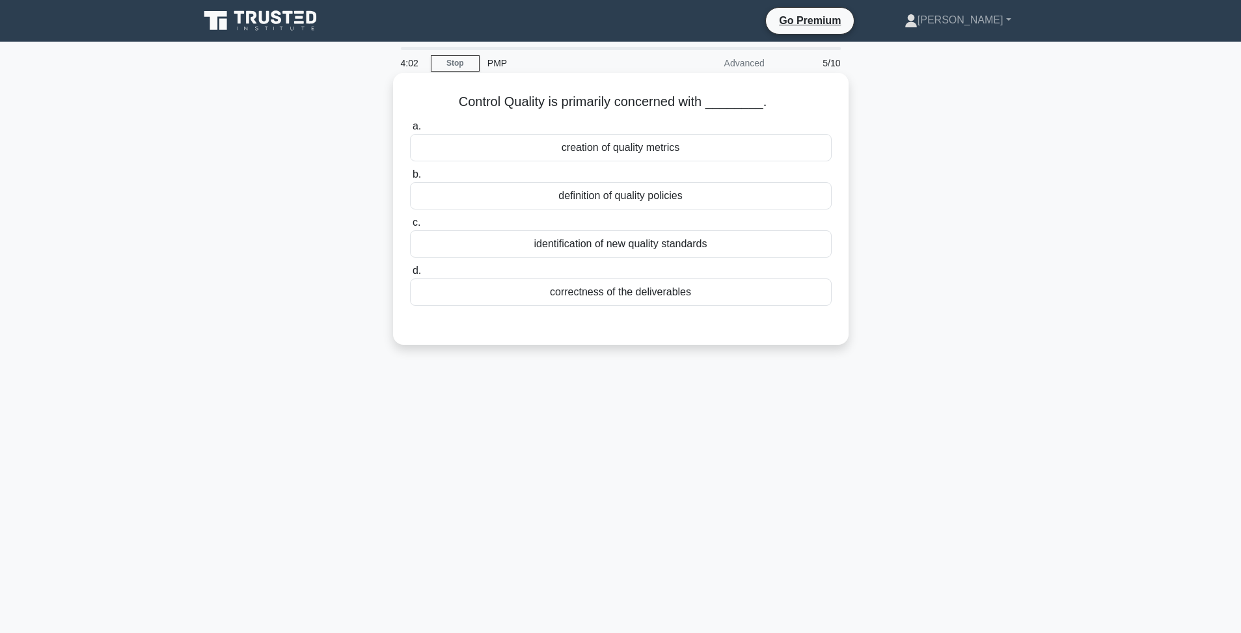
click at [638, 294] on div "correctness of the deliverables" at bounding box center [621, 292] width 422 height 27
click at [410, 275] on input "d. correctness of the deliverables" at bounding box center [410, 271] width 0 height 8
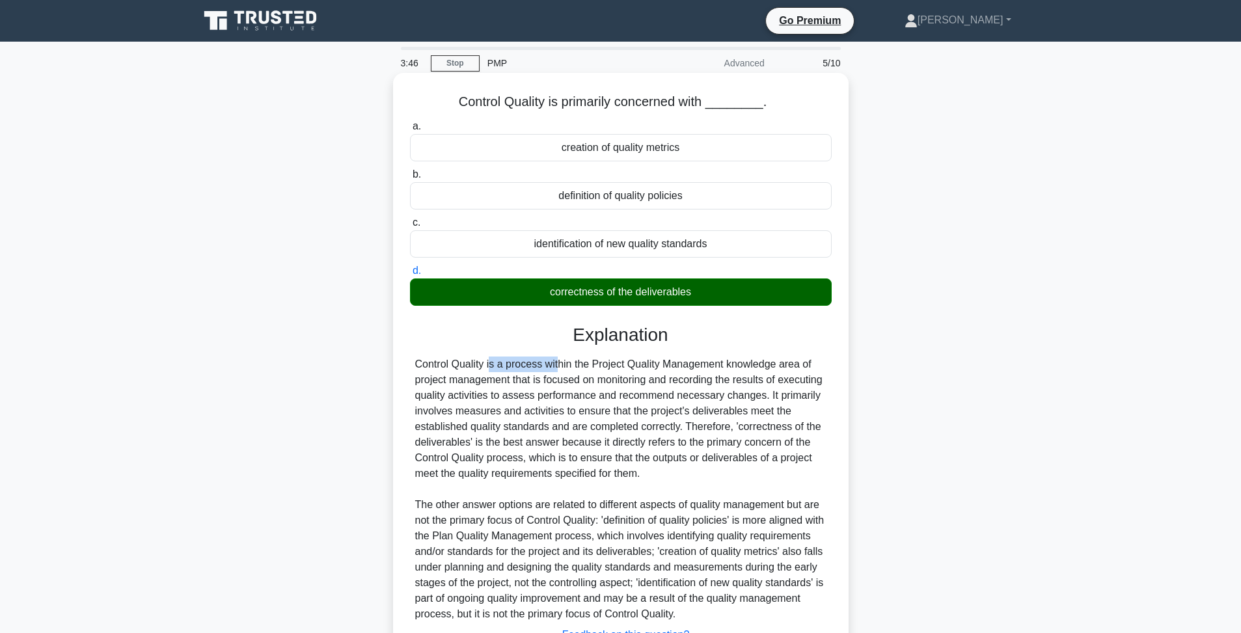
drag, startPoint x: 483, startPoint y: 366, endPoint x: 413, endPoint y: 366, distance: 69.6
click at [413, 366] on div "Control Quality is a process within the Project Quality Management knowledge ar…" at bounding box center [621, 490] width 422 height 266
copy div "Control Quality"
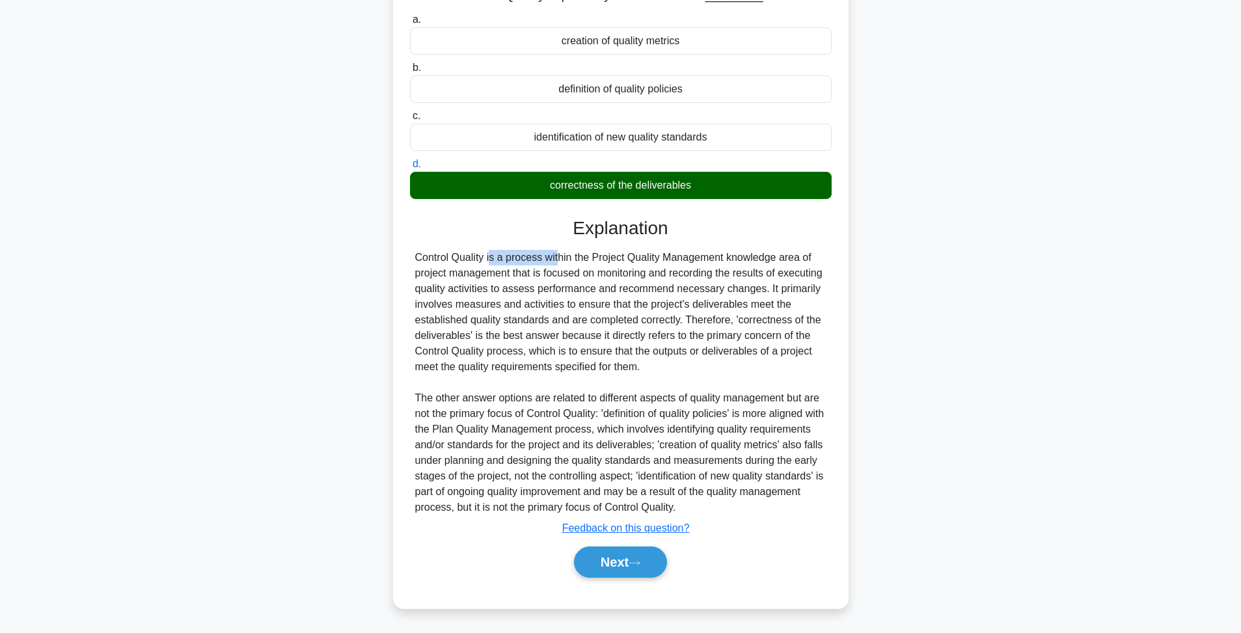
scroll to position [107, 0]
click at [634, 577] on button "Next" at bounding box center [620, 562] width 93 height 31
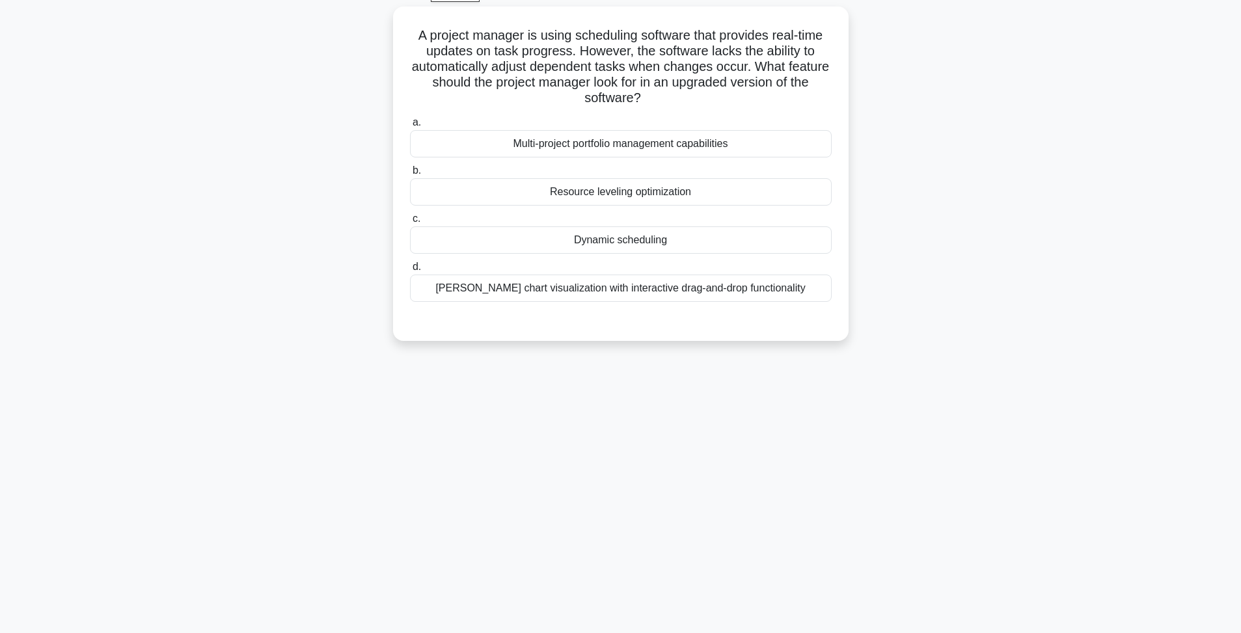
scroll to position [70, 0]
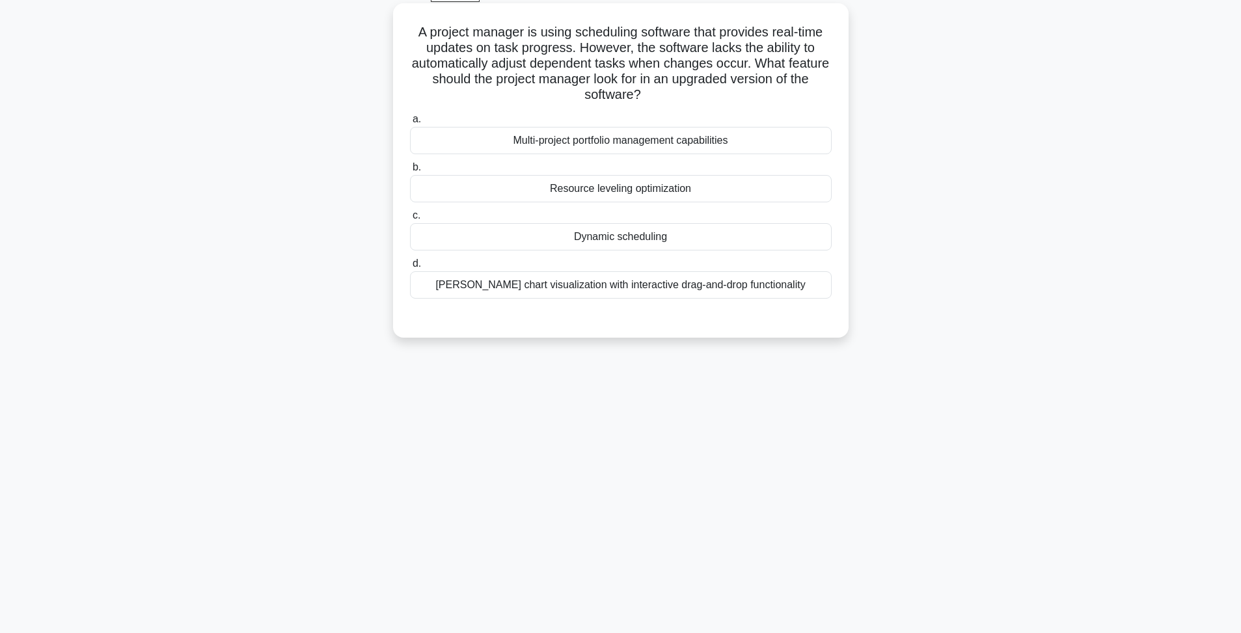
click at [647, 239] on div "Dynamic scheduling" at bounding box center [621, 236] width 422 height 27
click at [410, 220] on input "c. Dynamic scheduling" at bounding box center [410, 216] width 0 height 8
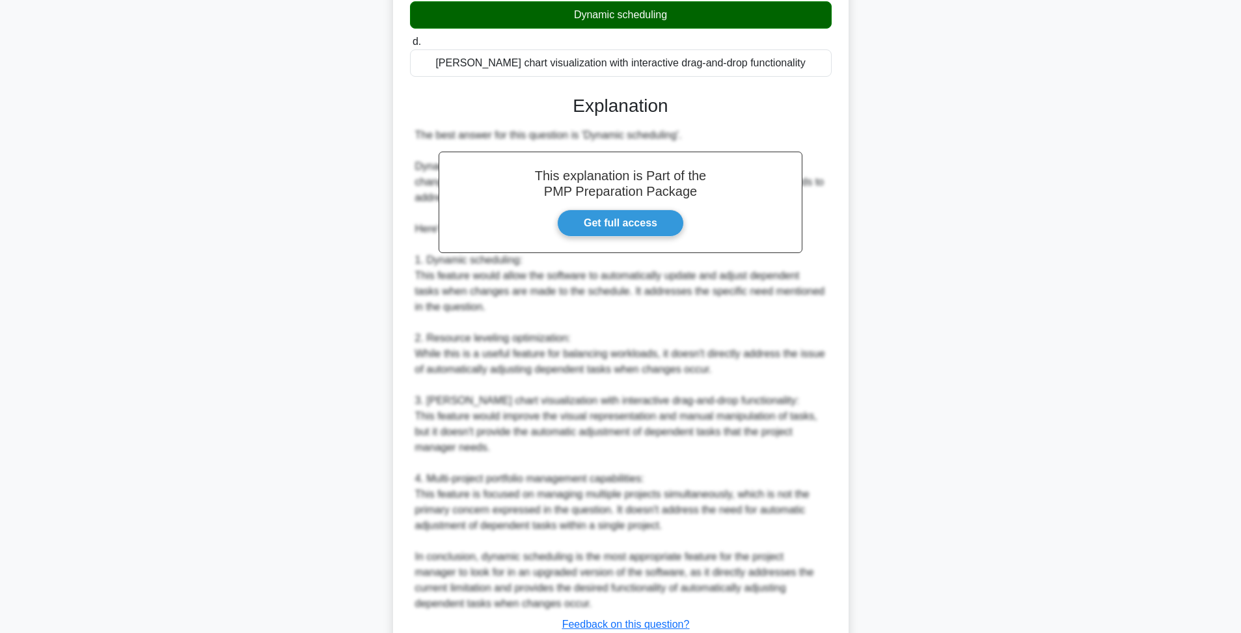
scroll to position [389, 0]
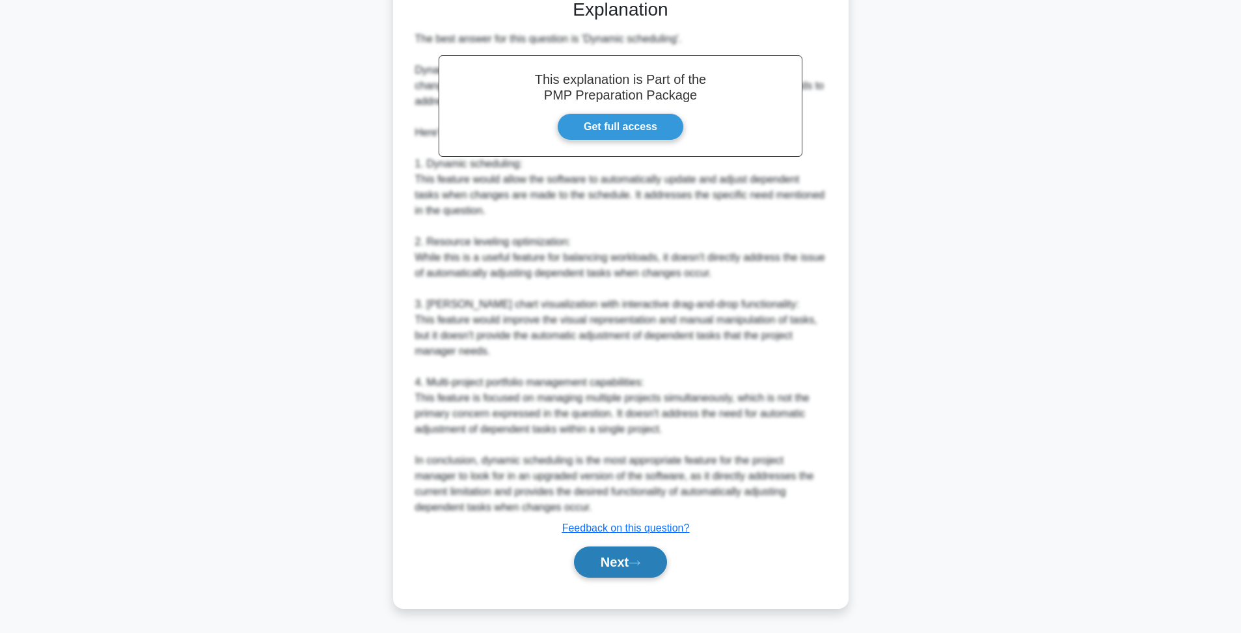
click at [634, 564] on icon at bounding box center [635, 563] width 12 height 7
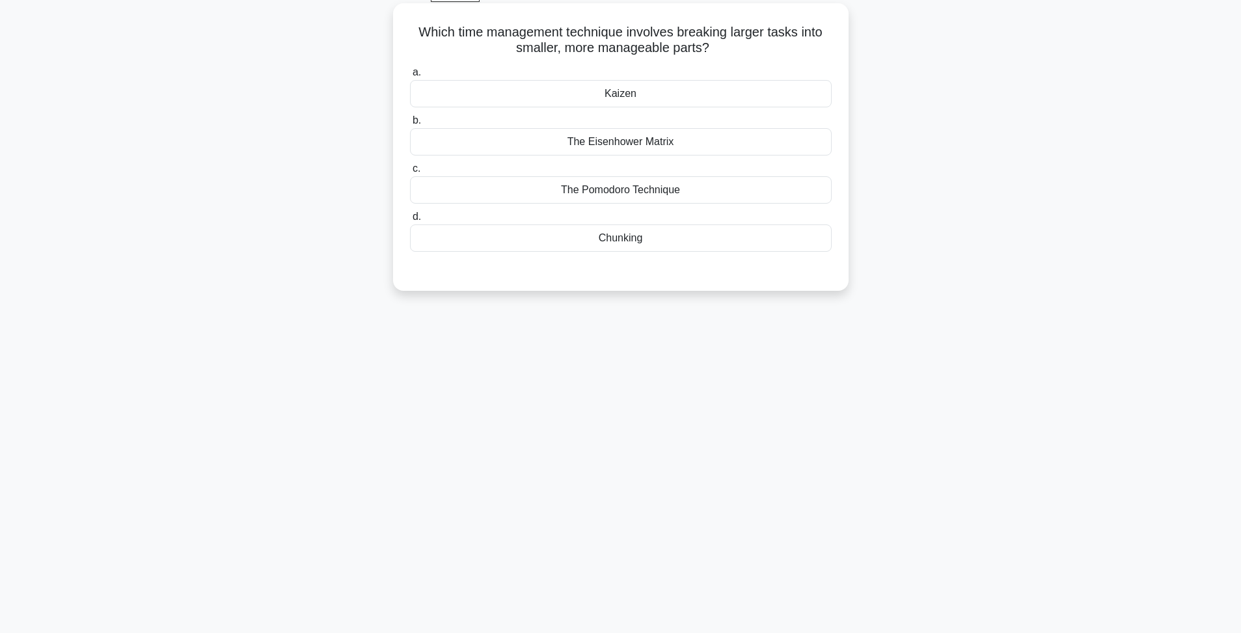
click at [648, 242] on div "Chunking" at bounding box center [621, 238] width 422 height 27
click at [410, 221] on input "d. Chunking" at bounding box center [410, 217] width 0 height 8
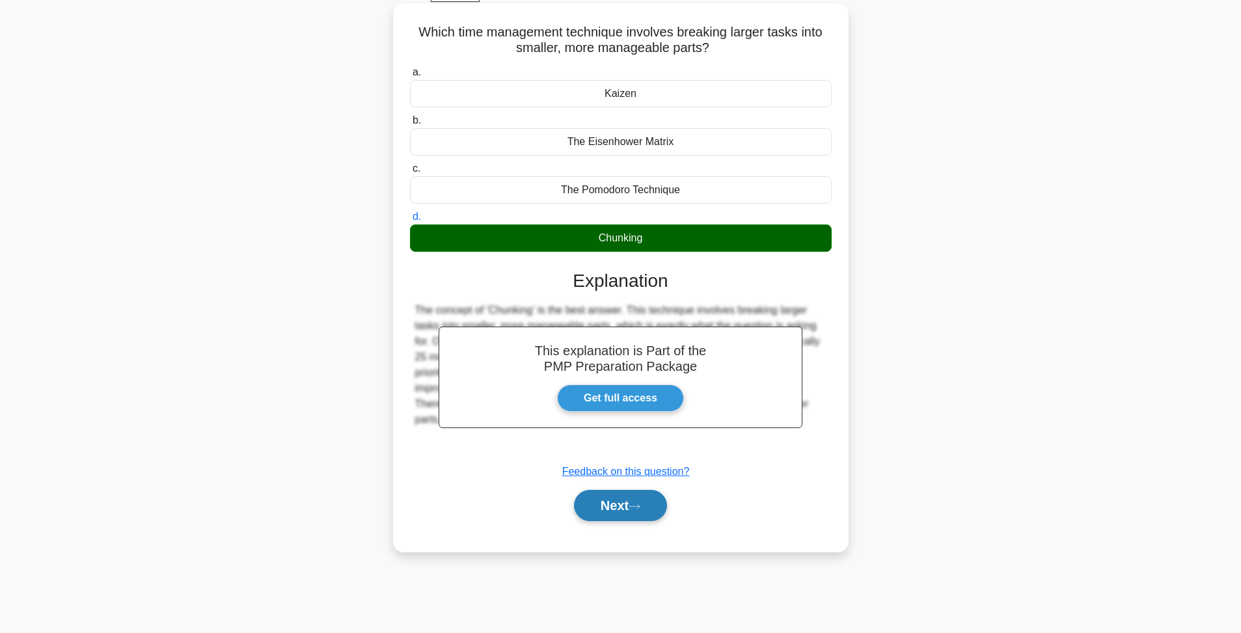
click at [616, 508] on button "Next" at bounding box center [620, 505] width 93 height 31
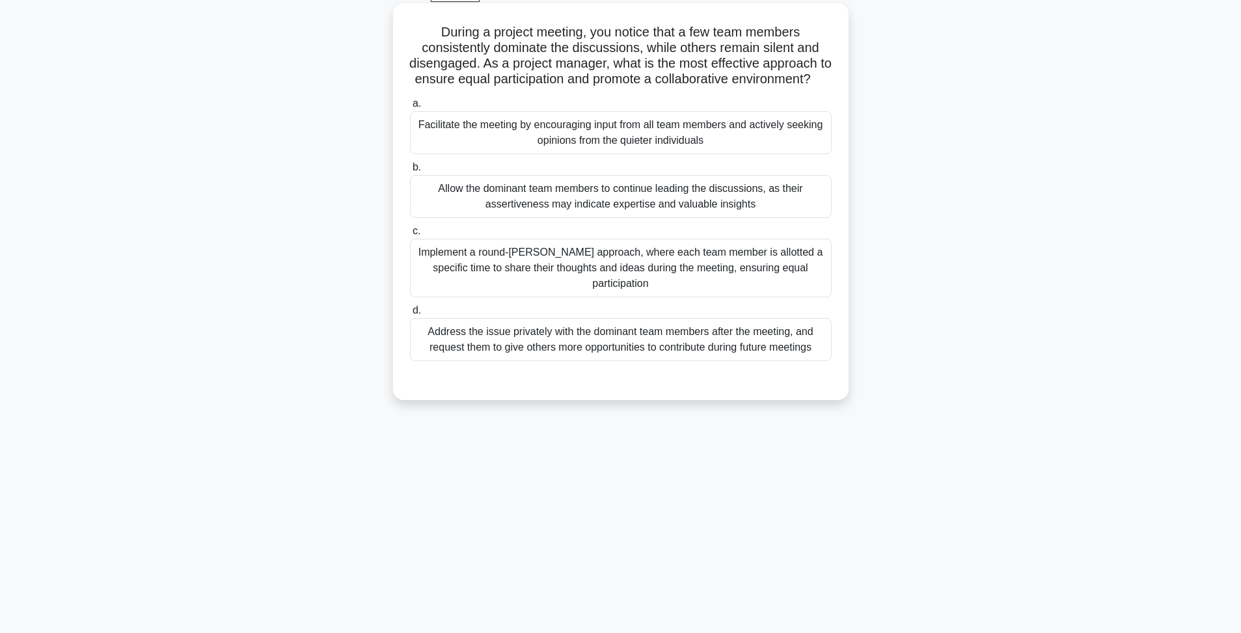
click at [643, 267] on div "Implement a round-robin approach, where each team member is allotted a specific…" at bounding box center [621, 268] width 422 height 59
click at [703, 253] on div "Implement a round-robin approach, where each team member is allotted a specific…" at bounding box center [621, 268] width 422 height 59
click at [410, 236] on input "c. Implement a round-robin approach, where each team member is allotted a speci…" at bounding box center [410, 231] width 0 height 8
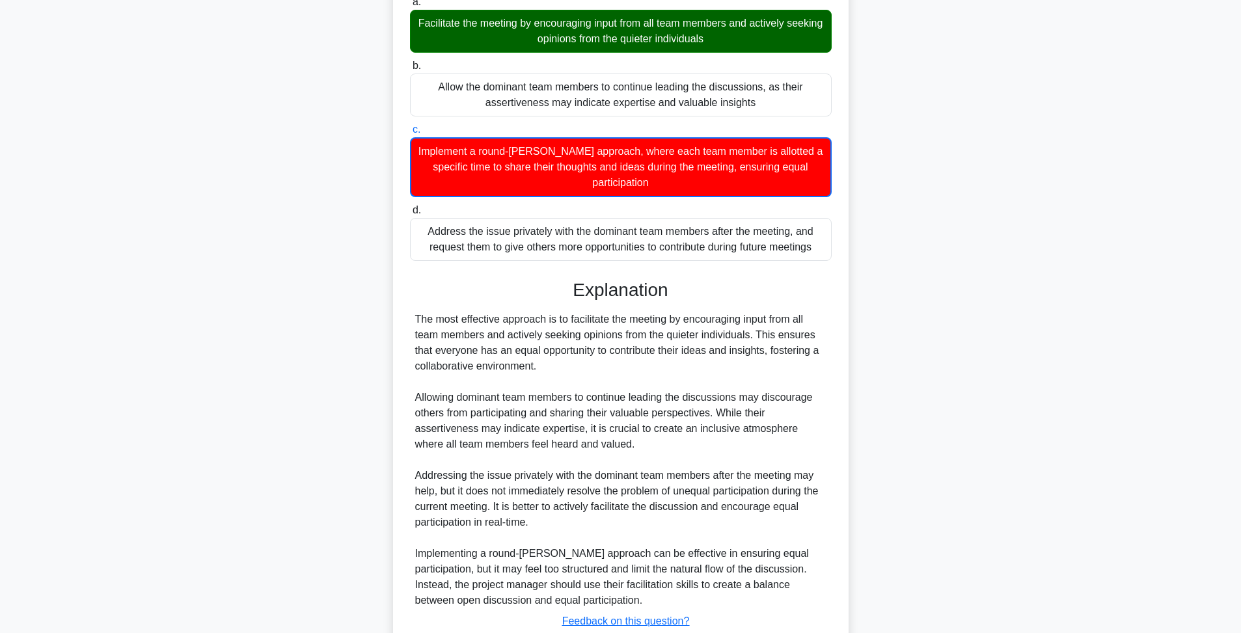
scroll to position [249, 0]
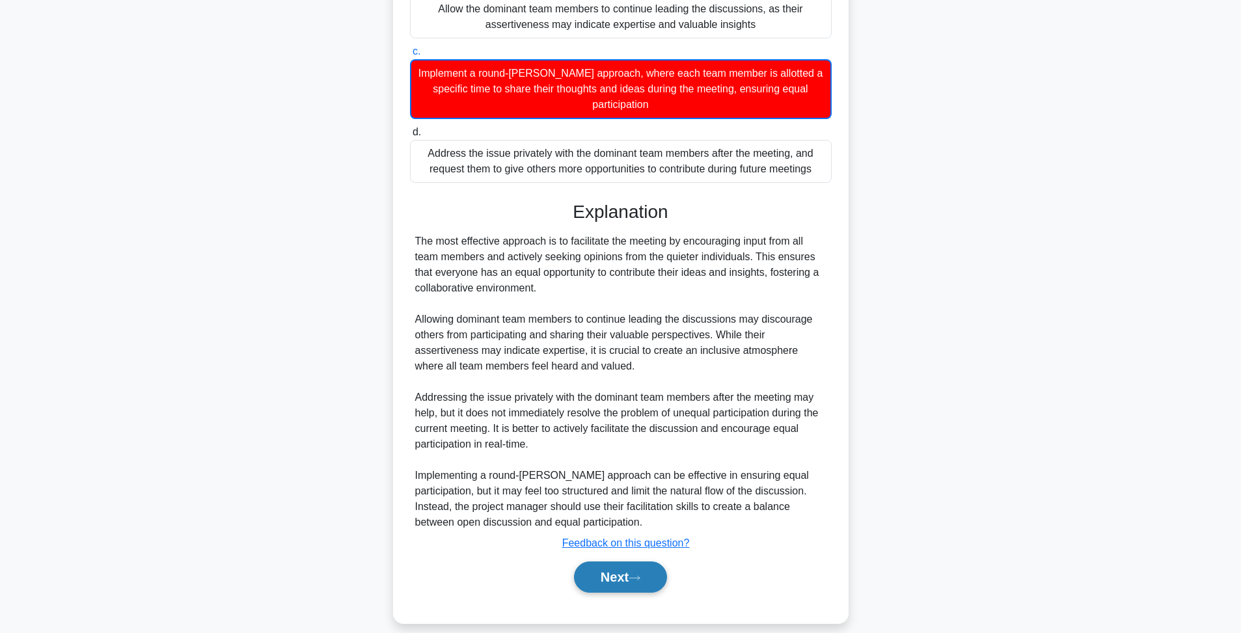
click at [636, 570] on button "Next" at bounding box center [620, 577] width 93 height 31
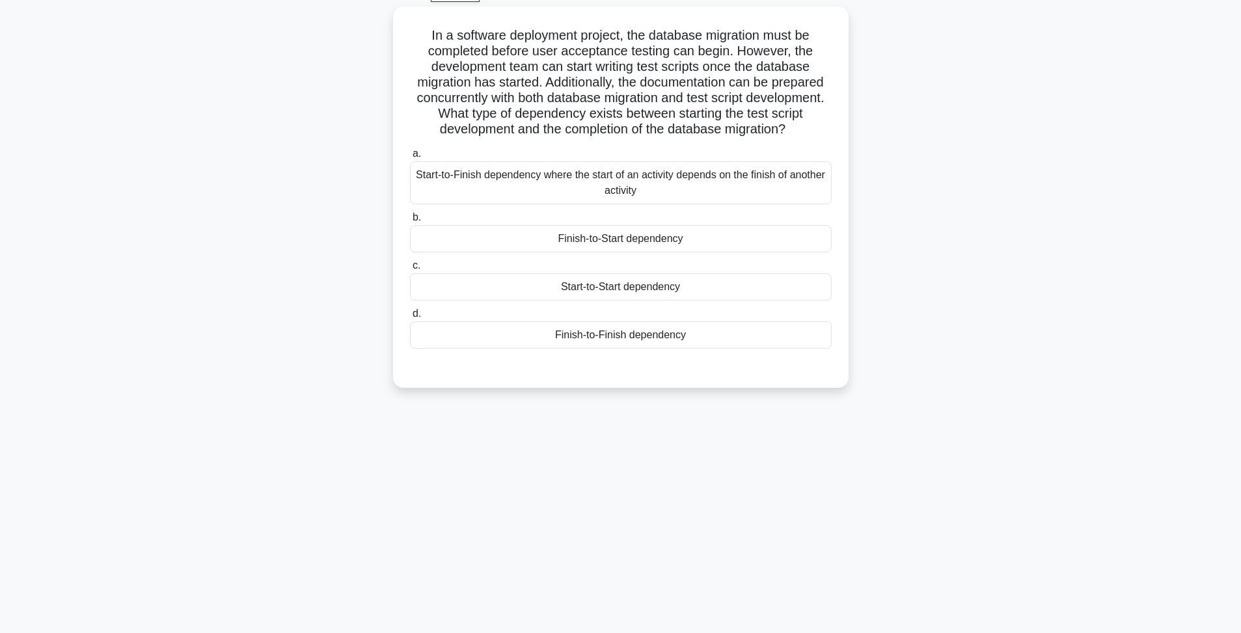
scroll to position [70, 0]
click at [593, 290] on div "Start-to-Start dependency" at bounding box center [621, 283] width 422 height 27
click at [410, 267] on input "c. Start-to-Start dependency" at bounding box center [410, 262] width 0 height 8
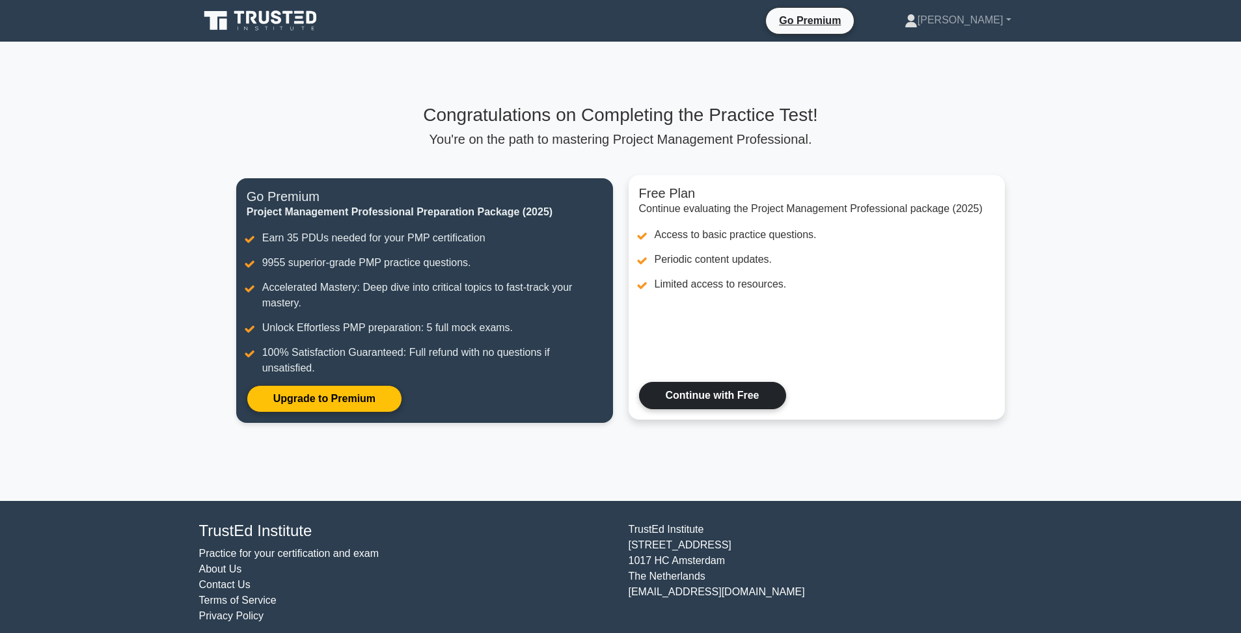
click at [709, 396] on link "Continue with Free" at bounding box center [712, 395] width 147 height 27
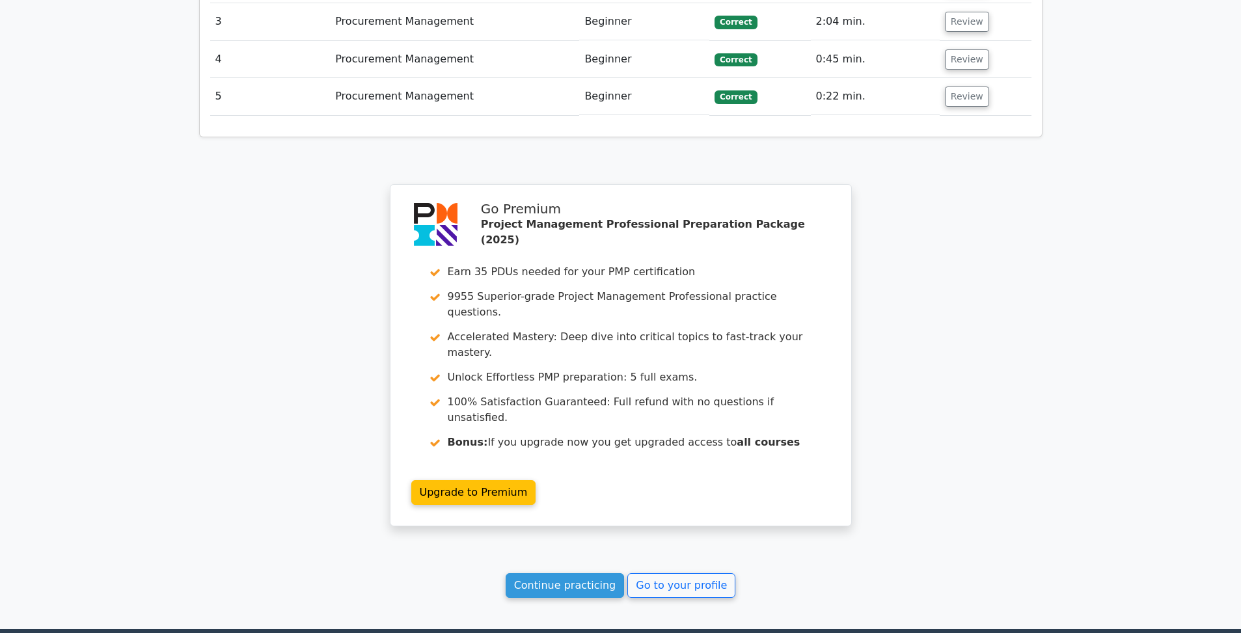
scroll to position [1699, 0]
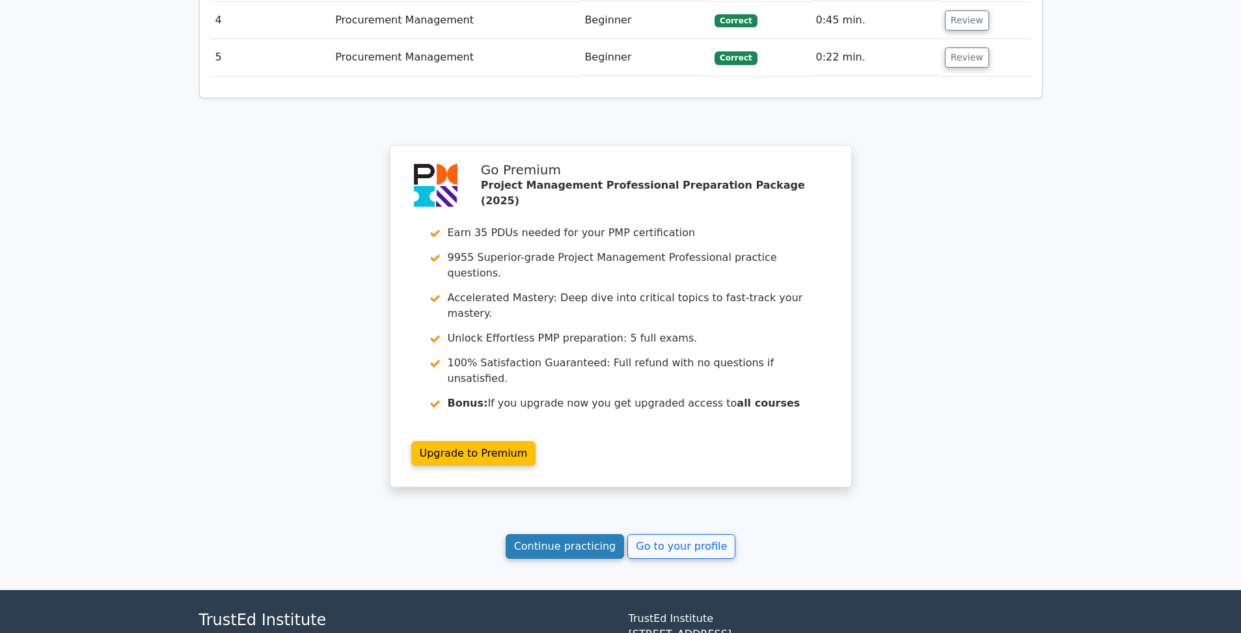
click at [585, 534] on link "Continue practicing" at bounding box center [565, 546] width 119 height 25
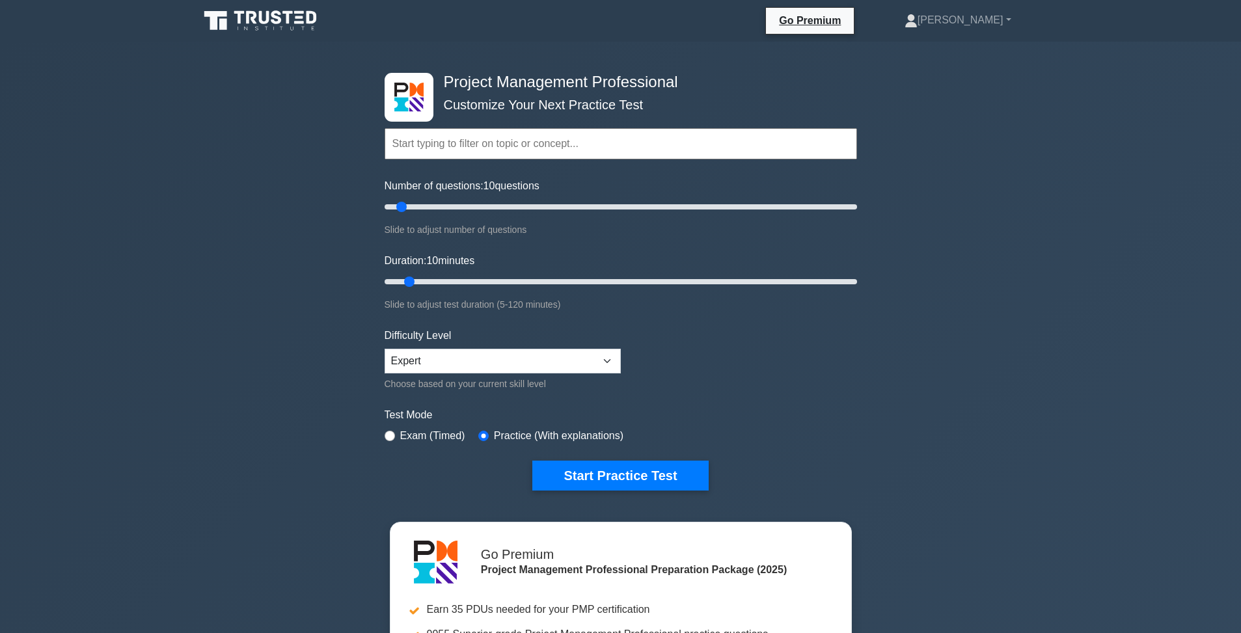
click at [508, 147] on input "text" at bounding box center [621, 143] width 472 height 31
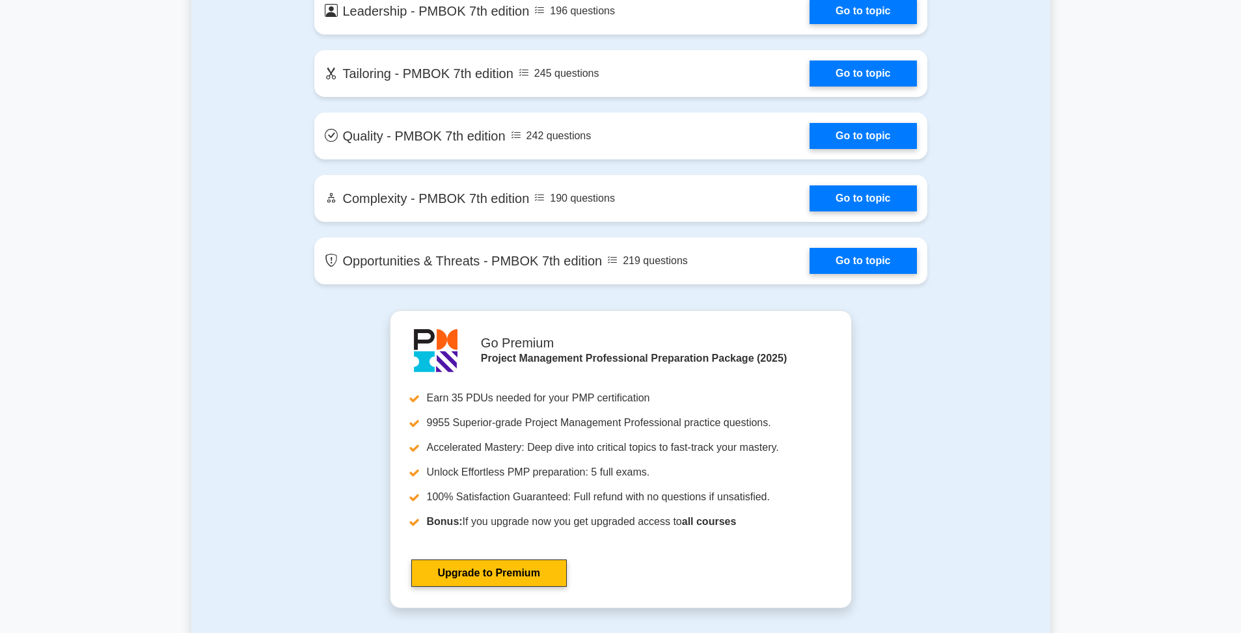
scroll to position [3173, 0]
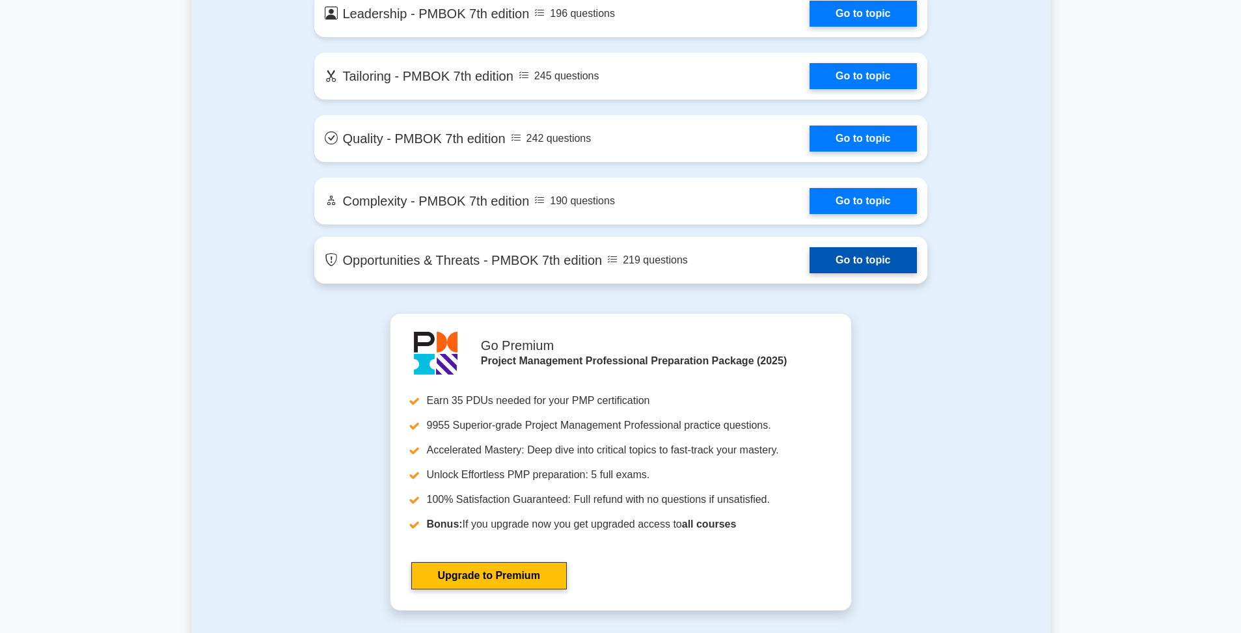
click at [871, 262] on link "Go to topic" at bounding box center [863, 260] width 107 height 26
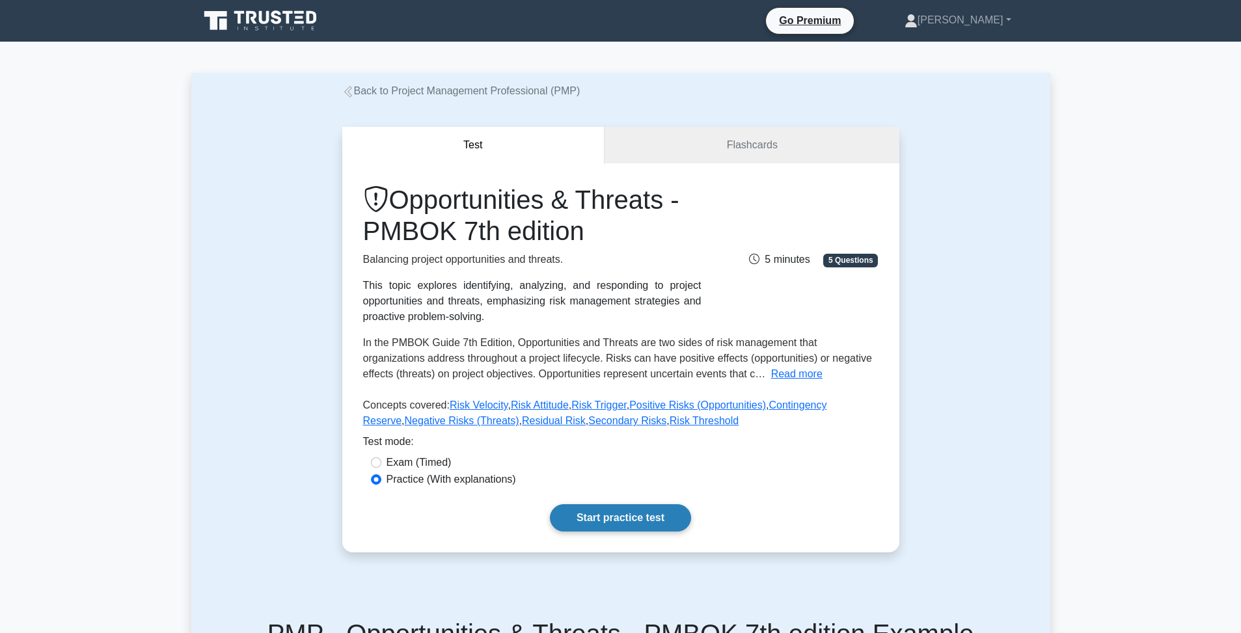
click at [638, 524] on link "Start practice test" at bounding box center [620, 517] width 141 height 27
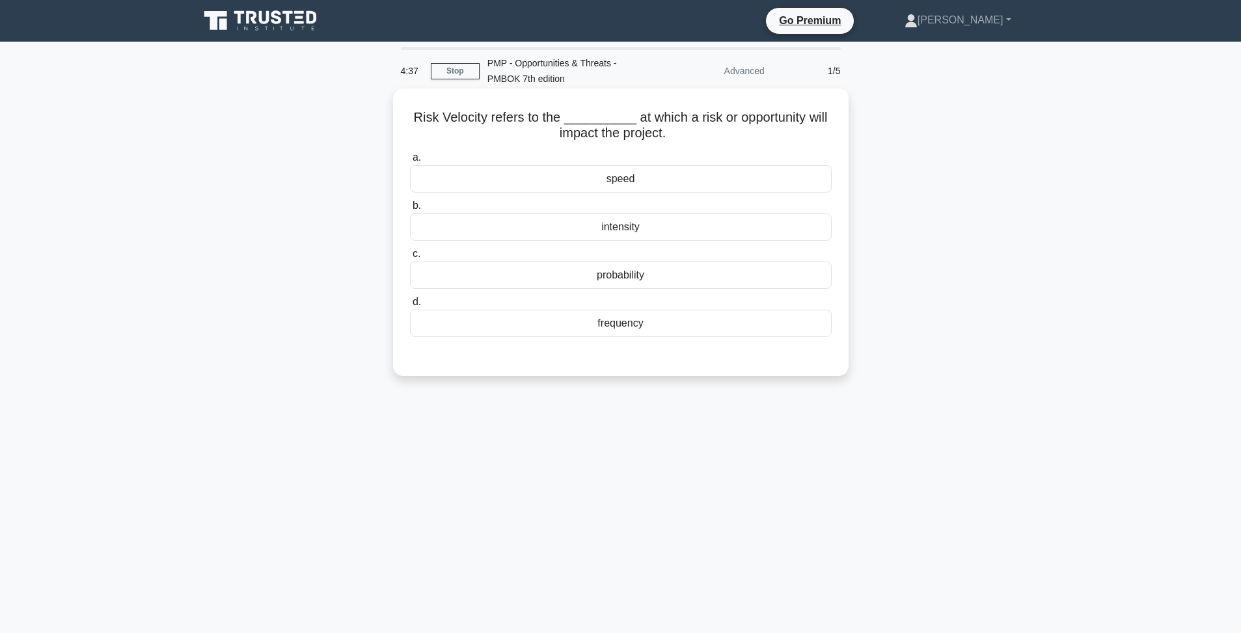
click at [623, 227] on div "intensity" at bounding box center [621, 226] width 422 height 27
click at [410, 210] on input "b. intensity" at bounding box center [410, 206] width 0 height 8
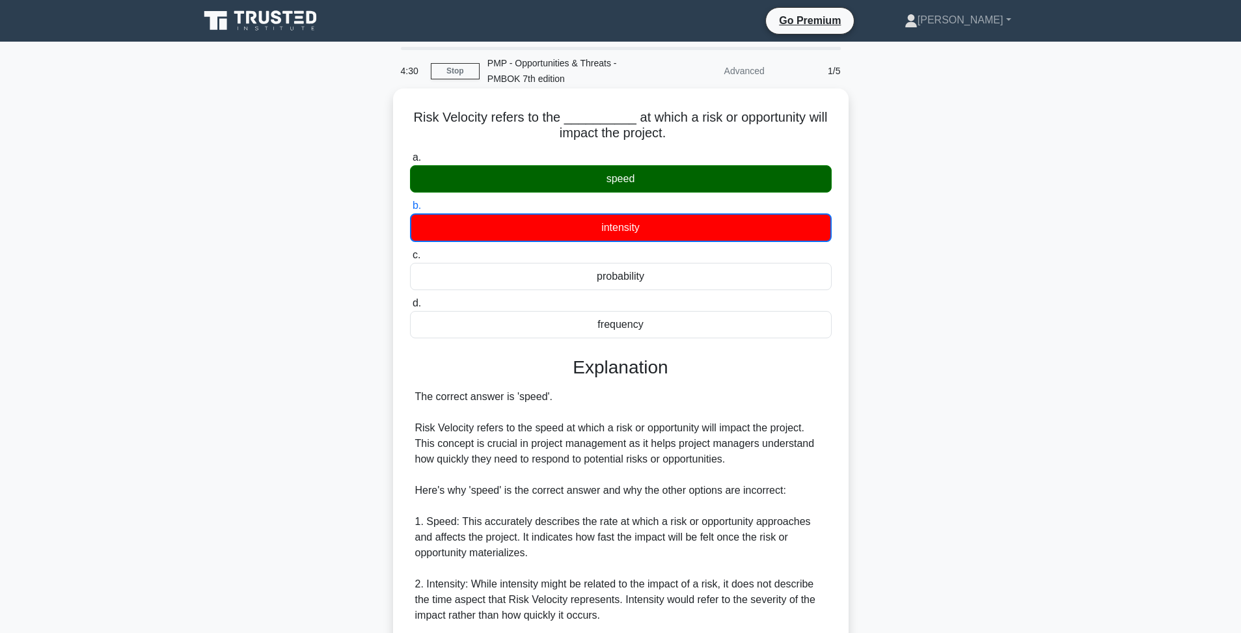
click at [625, 182] on div "speed" at bounding box center [621, 178] width 422 height 27
click at [410, 162] on input "a. speed" at bounding box center [410, 158] width 0 height 8
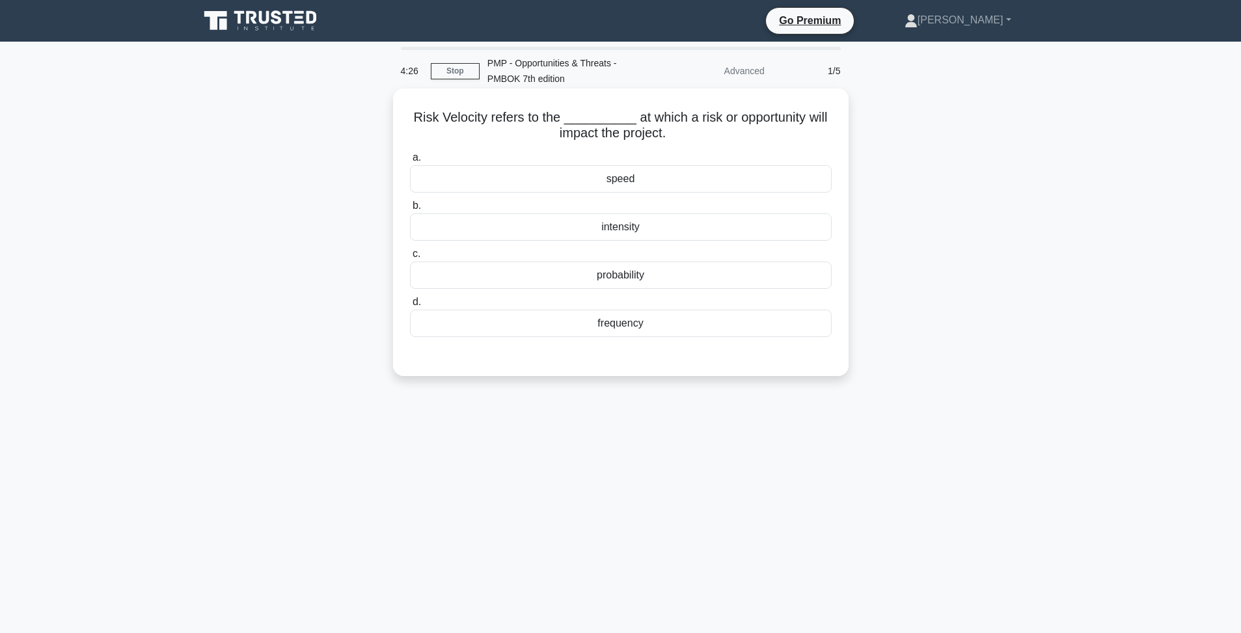
click at [660, 182] on div "speed" at bounding box center [621, 178] width 422 height 27
click at [410, 162] on input "a. speed" at bounding box center [410, 158] width 0 height 8
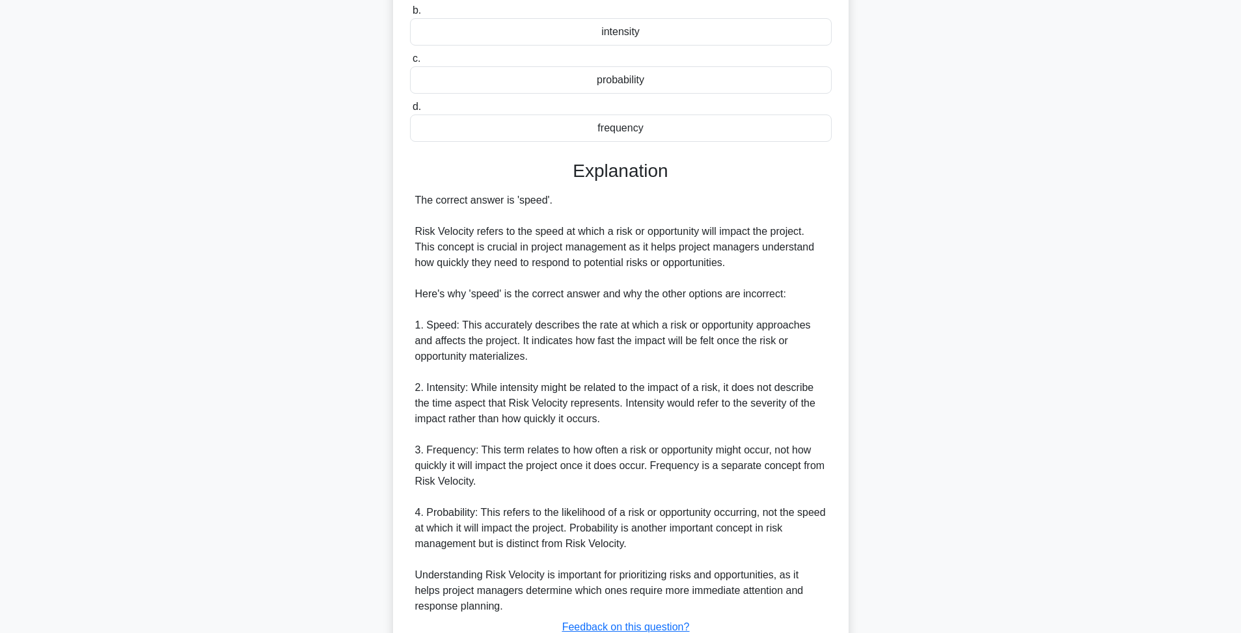
scroll to position [295, 0]
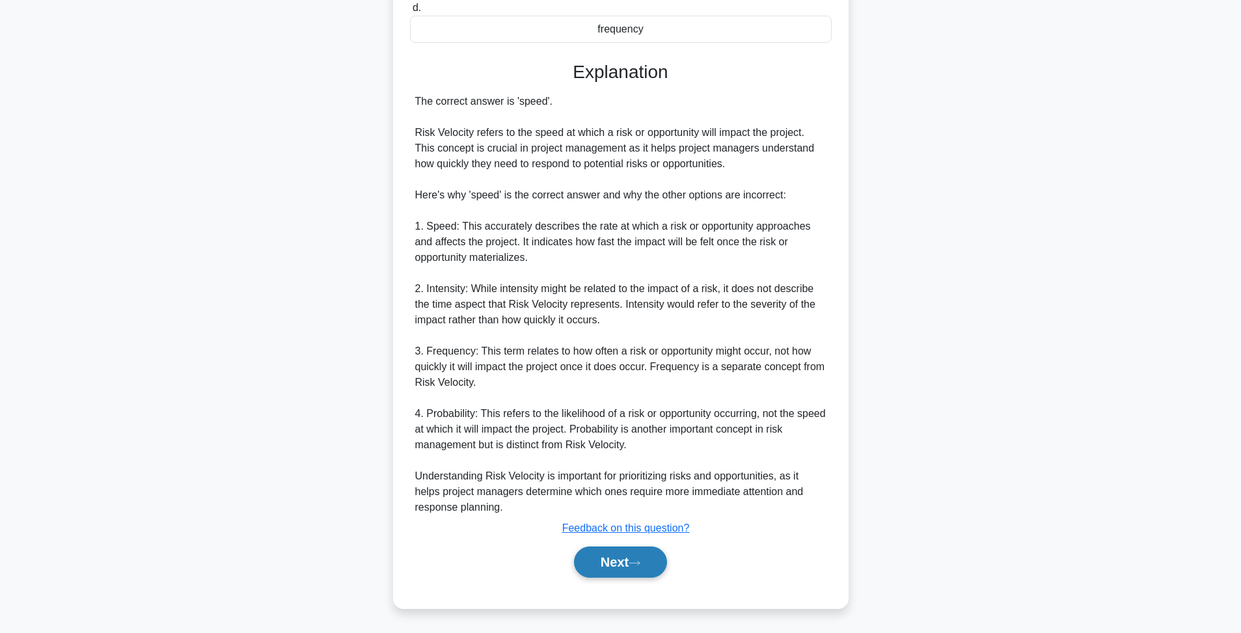
click at [641, 553] on button "Next" at bounding box center [620, 562] width 93 height 31
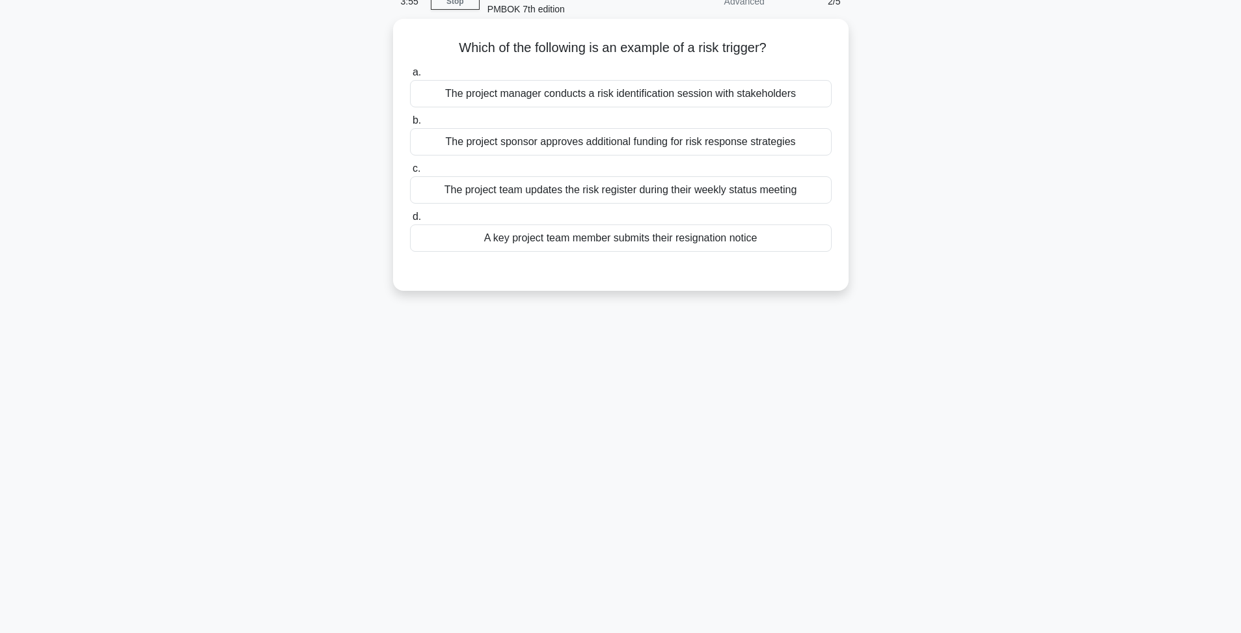
click at [630, 240] on div "A key project team member submits their resignation notice" at bounding box center [621, 238] width 422 height 27
click at [410, 221] on input "d. A key project team member submits their resignation notice" at bounding box center [410, 217] width 0 height 8
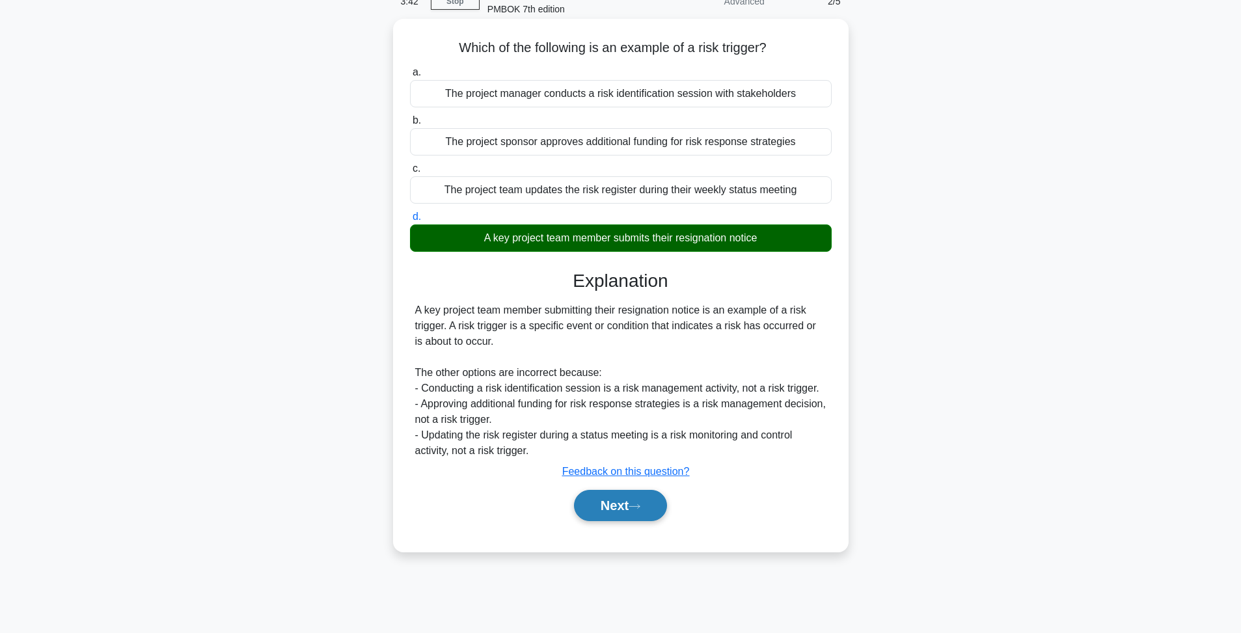
click at [614, 507] on button "Next" at bounding box center [620, 505] width 93 height 31
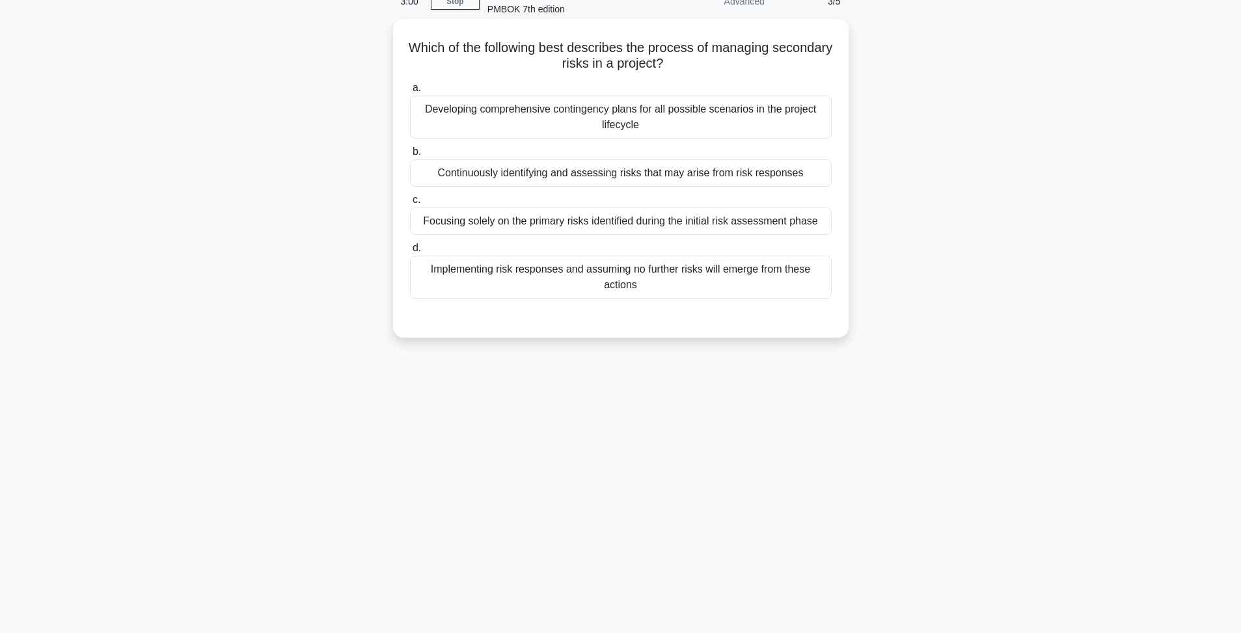
click at [623, 113] on div "Developing comprehensive contingency plans for all possible scenarios in the pr…" at bounding box center [621, 117] width 422 height 43
click at [410, 92] on input "a. Developing comprehensive contingency plans for all possible scenarios in the…" at bounding box center [410, 88] width 0 height 8
click at [633, 175] on div "Continuously identifying and assessing risks that may arise from risk responses" at bounding box center [621, 172] width 422 height 27
click at [559, 172] on div "Continuously identifying and assessing risks that may arise from risk responses" at bounding box center [621, 172] width 422 height 27
click at [410, 156] on input "b. Continuously identifying and assessing risks that may arise from risk respon…" at bounding box center [410, 152] width 0 height 8
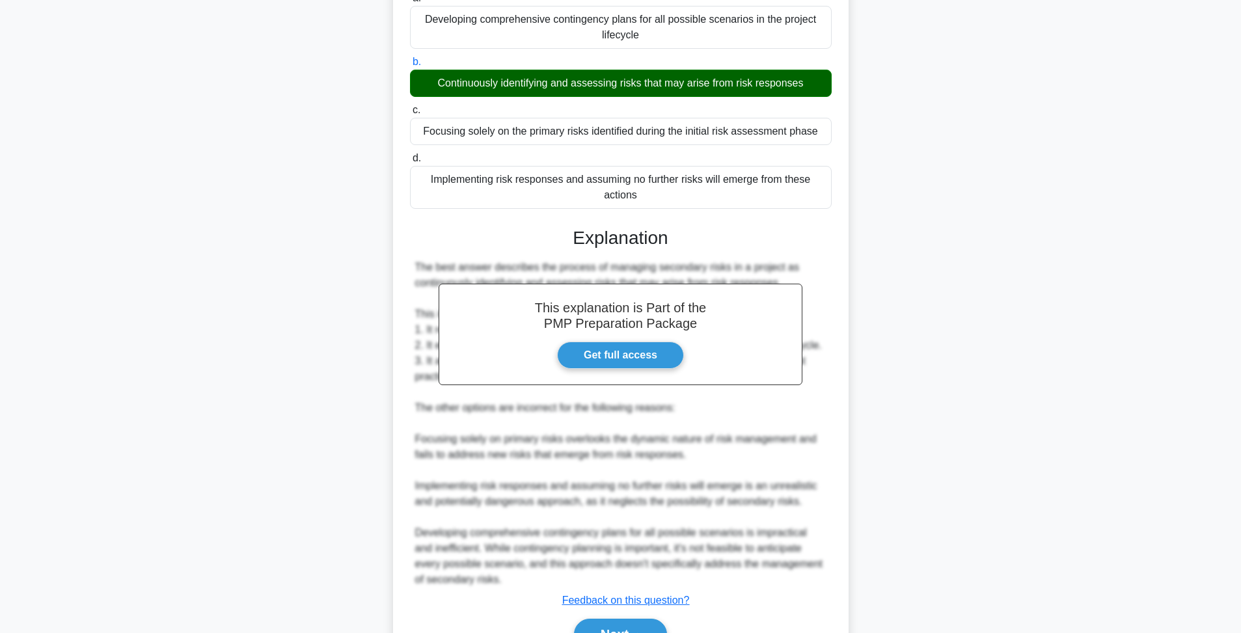
scroll to position [248, 0]
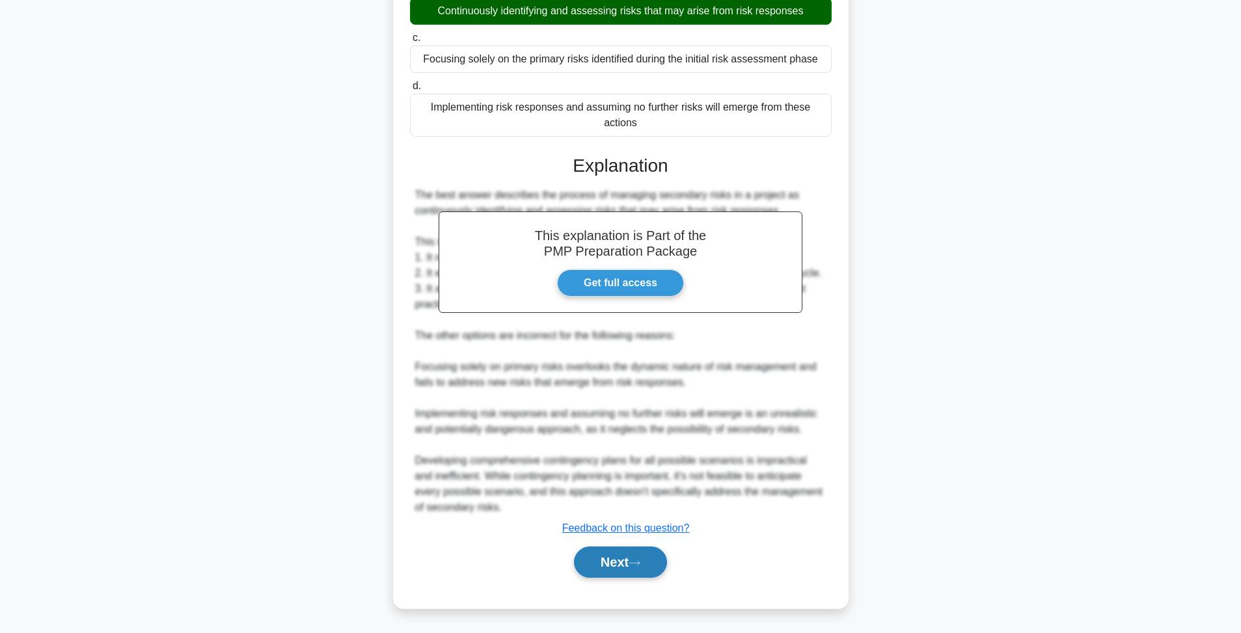
click at [640, 564] on icon at bounding box center [635, 563] width 12 height 7
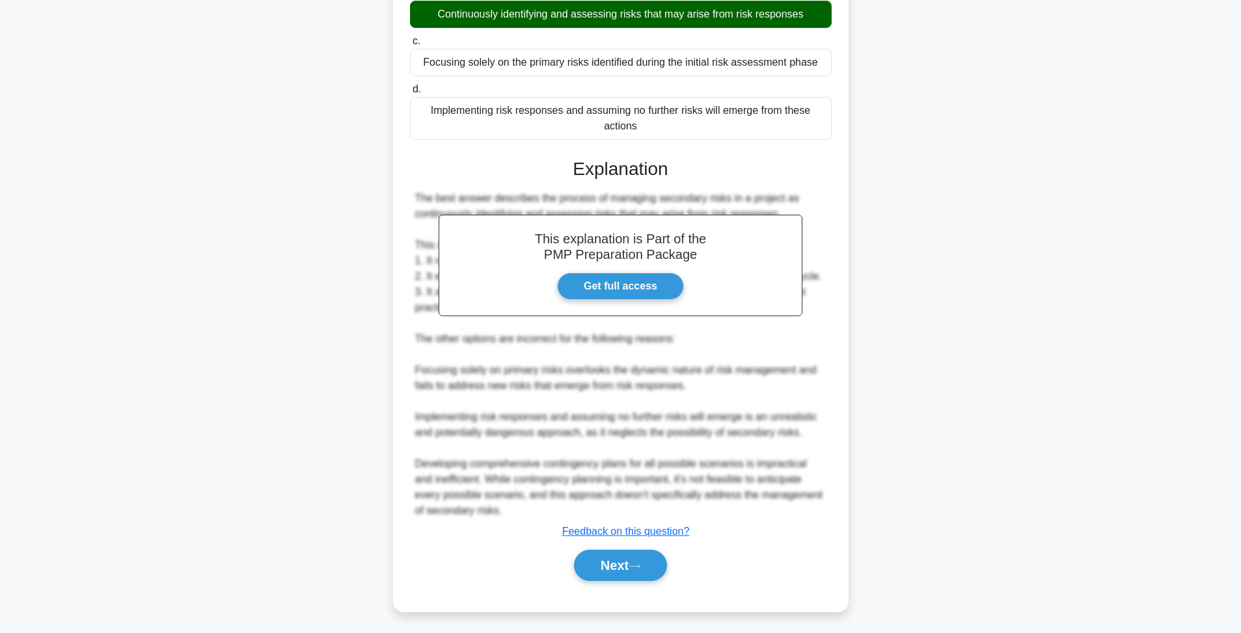
scroll to position [70, 0]
